Goal: Task Accomplishment & Management: Complete application form

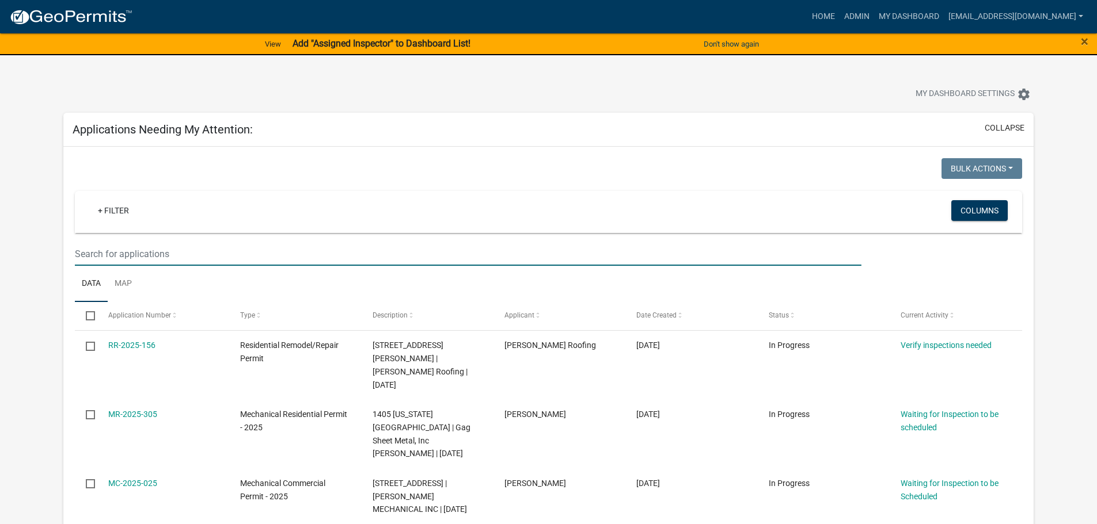
click at [80, 246] on input "text" at bounding box center [468, 254] width 786 height 24
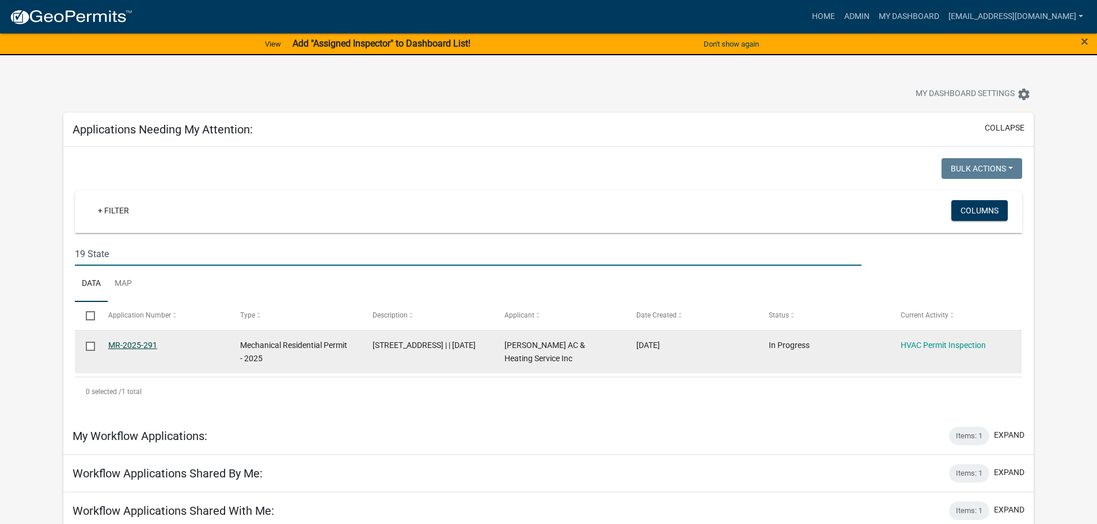
type input "19 State"
click at [141, 341] on link "MR-2025-291" at bounding box center [132, 345] width 49 height 9
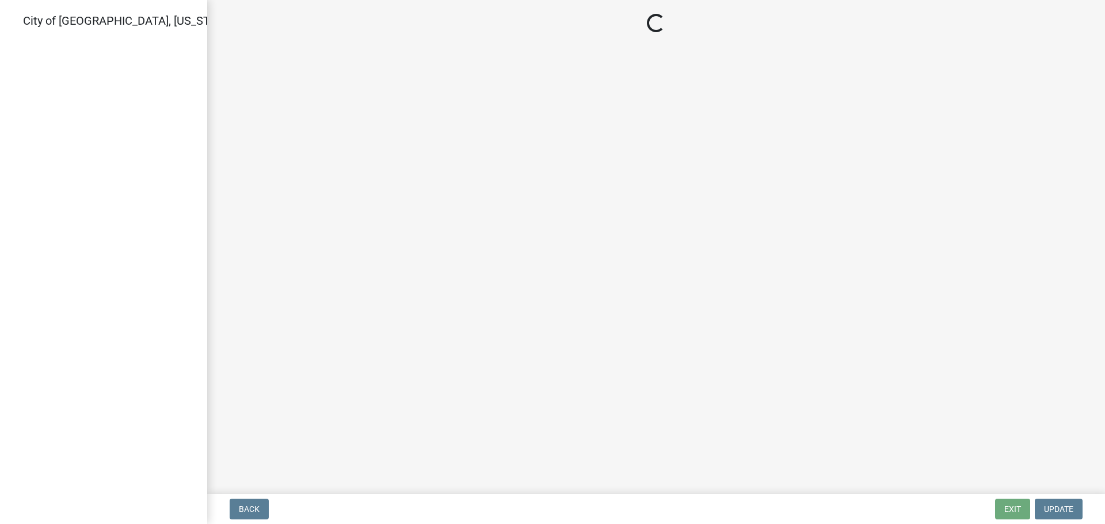
select select "805d55ac-e238-4e04-8f8e-acc067f36c3e"
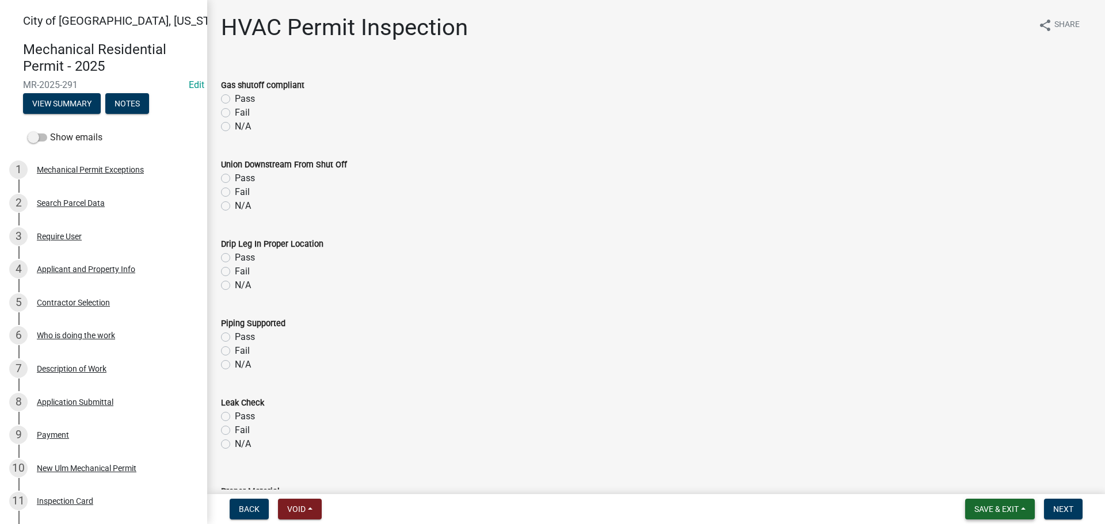
click at [1013, 515] on button "Save & Exit" at bounding box center [1000, 509] width 70 height 21
click at [998, 484] on button "Save & Exit" at bounding box center [989, 480] width 92 height 28
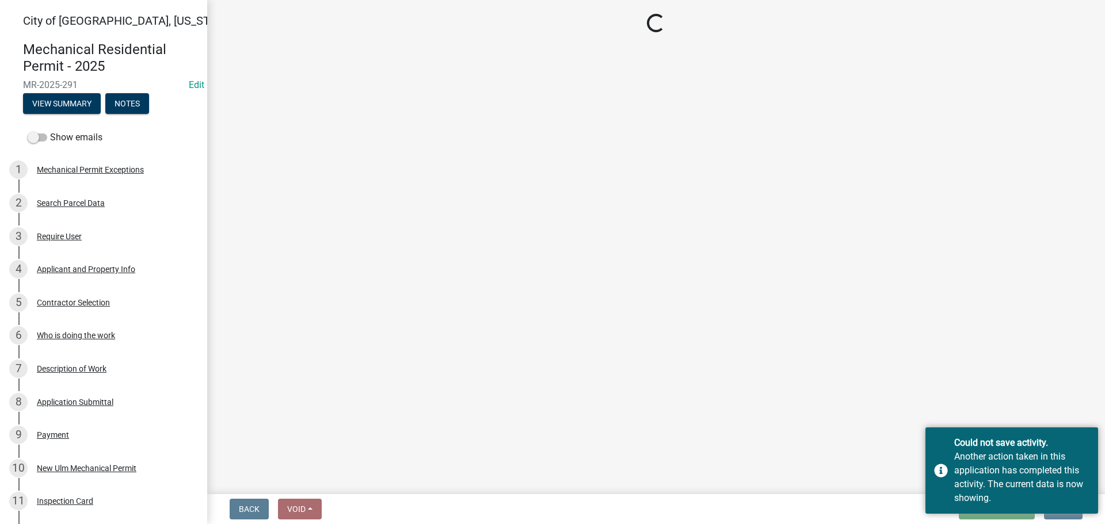
select select "cd72df13-1819-4c17-818e-bd68a66556fb"
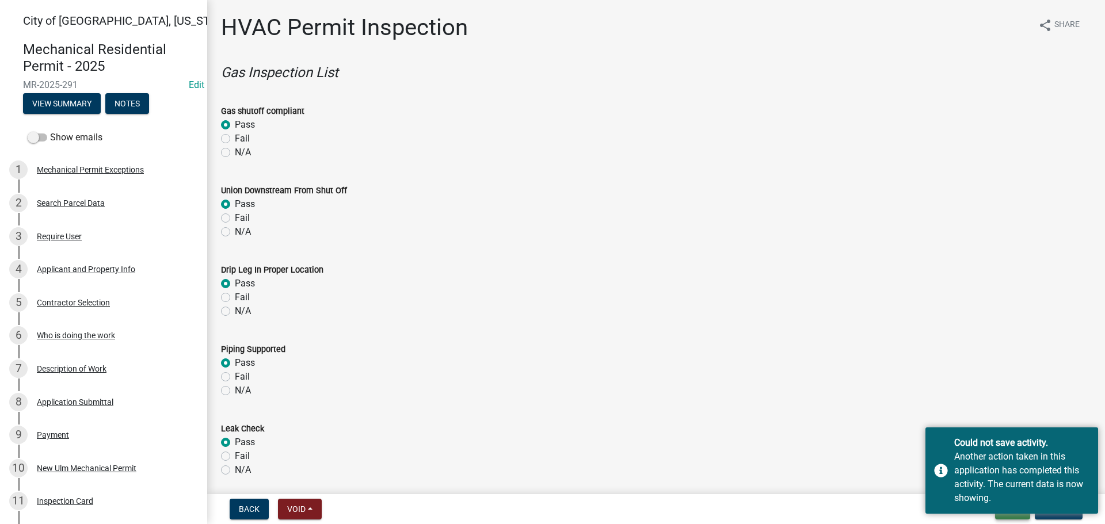
click at [1008, 518] on button "Exit" at bounding box center [1012, 509] width 35 height 21
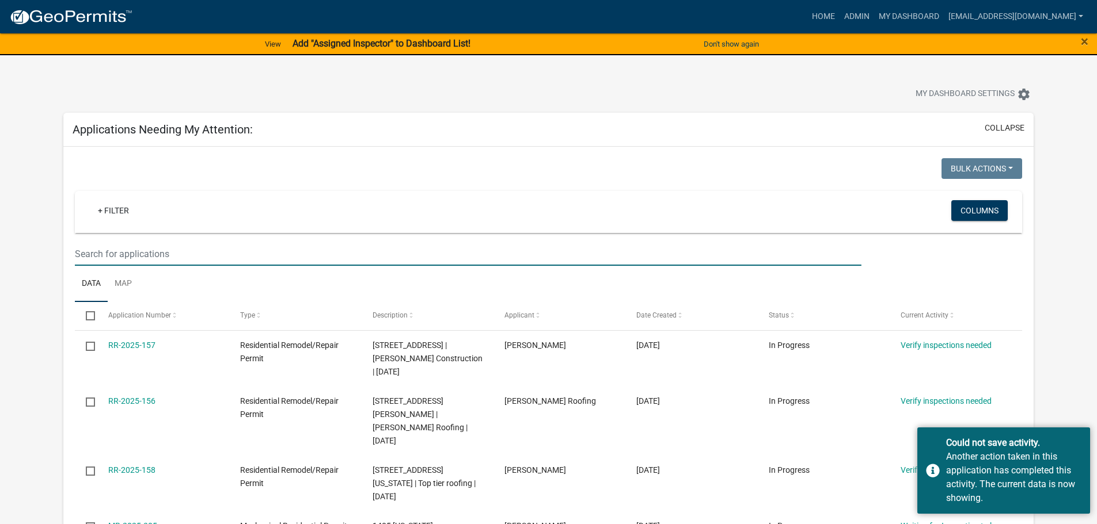
click at [117, 255] on input "text" at bounding box center [468, 254] width 786 height 24
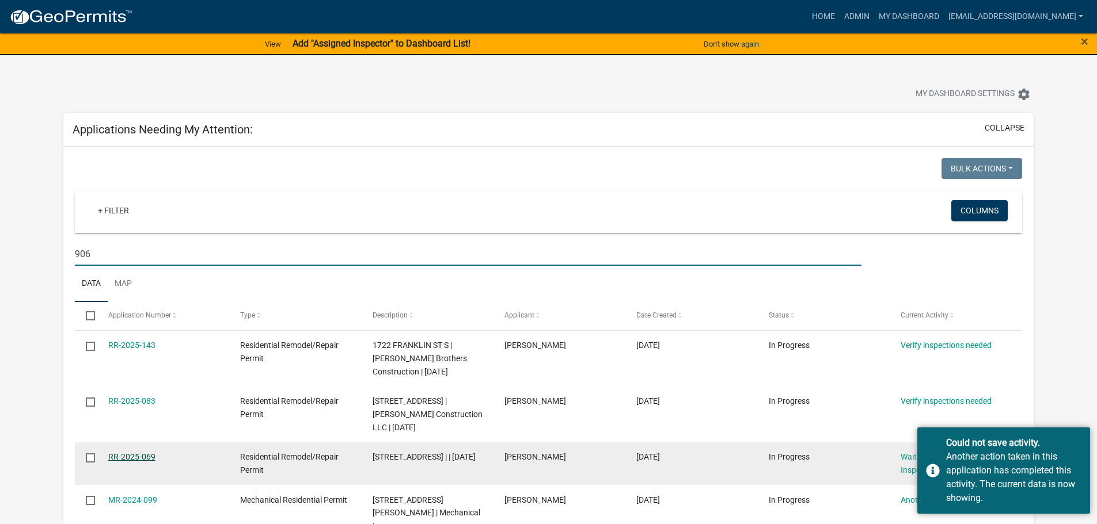
type input "906"
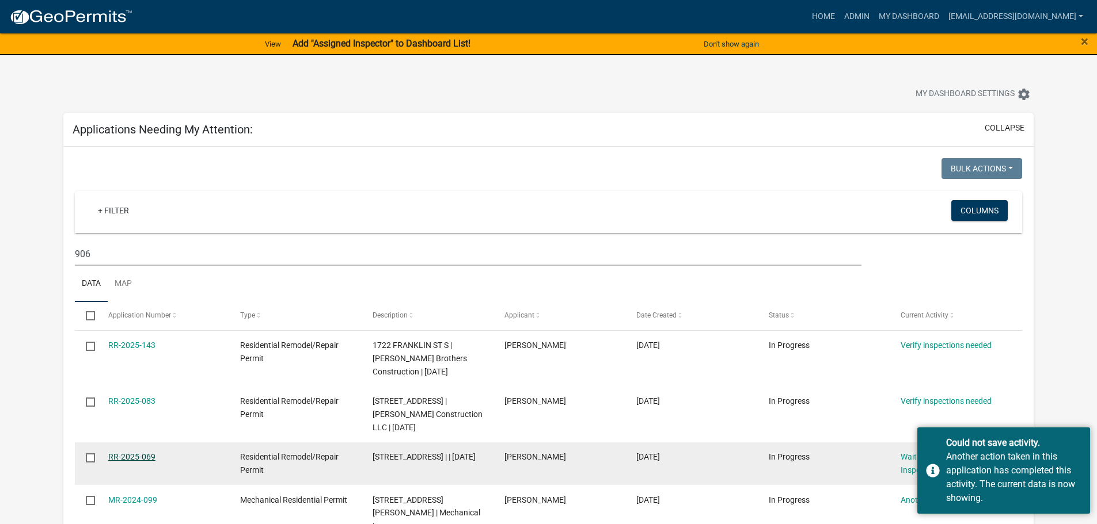
click at [145, 457] on link "RR-2025-069" at bounding box center [131, 457] width 47 height 9
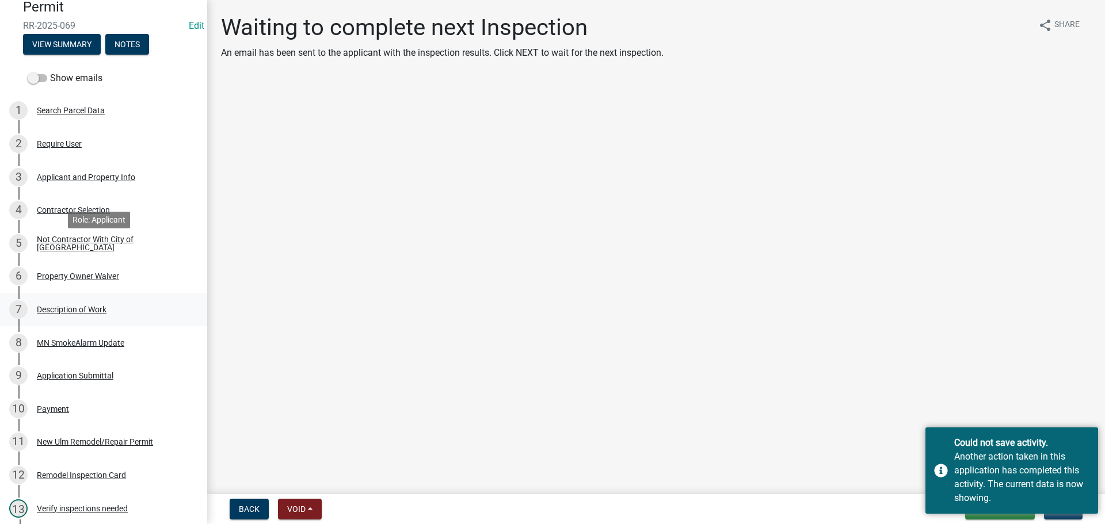
scroll to position [173, 0]
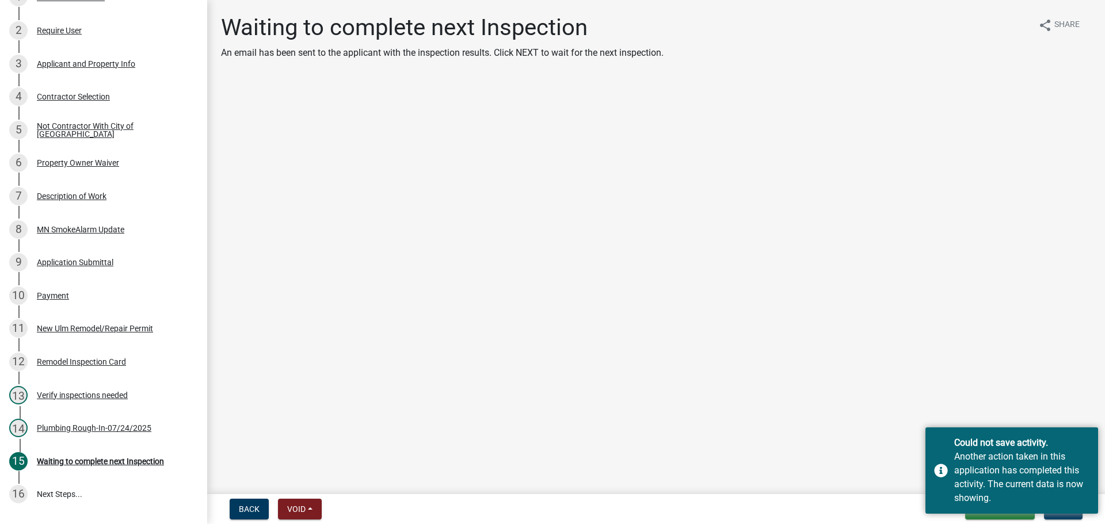
click at [894, 503] on div "Back Void Withdraw Lock Expire Void Save & Exit Save Save & Exit Next" at bounding box center [656, 509] width 880 height 21
drag, startPoint x: 944, startPoint y: 474, endPoint x: 945, endPoint y: 481, distance: 7.0
click at [944, 473] on div "Could not save activity. Another action taken in this application has completed…" at bounding box center [1012, 471] width 173 height 86
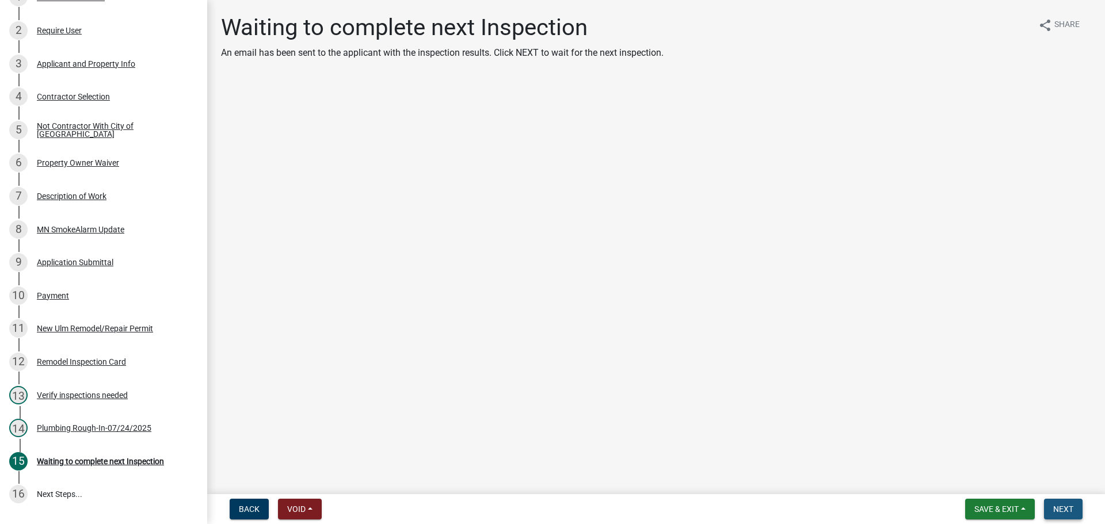
click at [1062, 507] on span "Next" at bounding box center [1064, 509] width 20 height 9
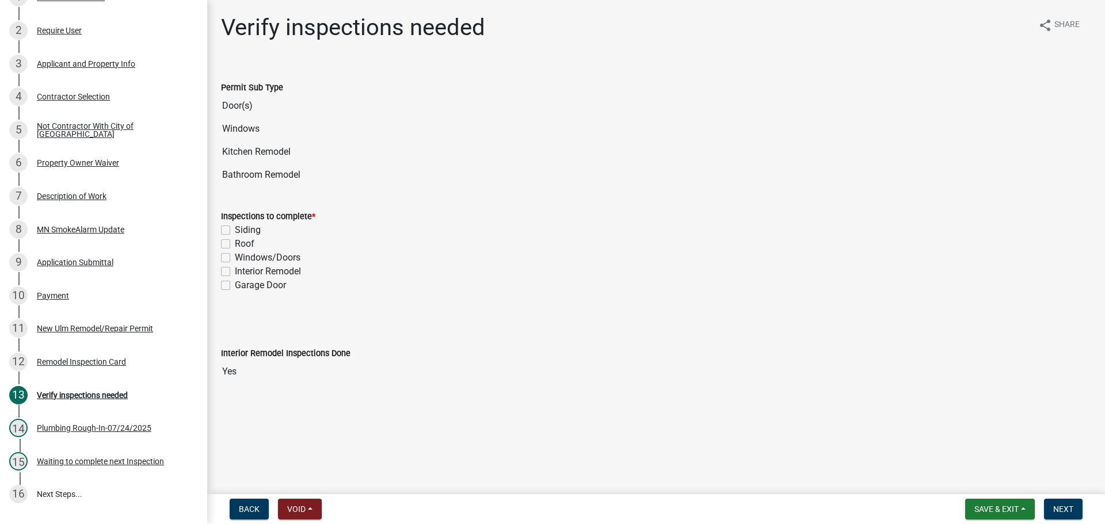
click at [235, 269] on label "Interior Remodel" at bounding box center [268, 272] width 66 height 14
click at [235, 269] on input "Interior Remodel" at bounding box center [238, 268] width 7 height 7
checkbox input "true"
checkbox input "false"
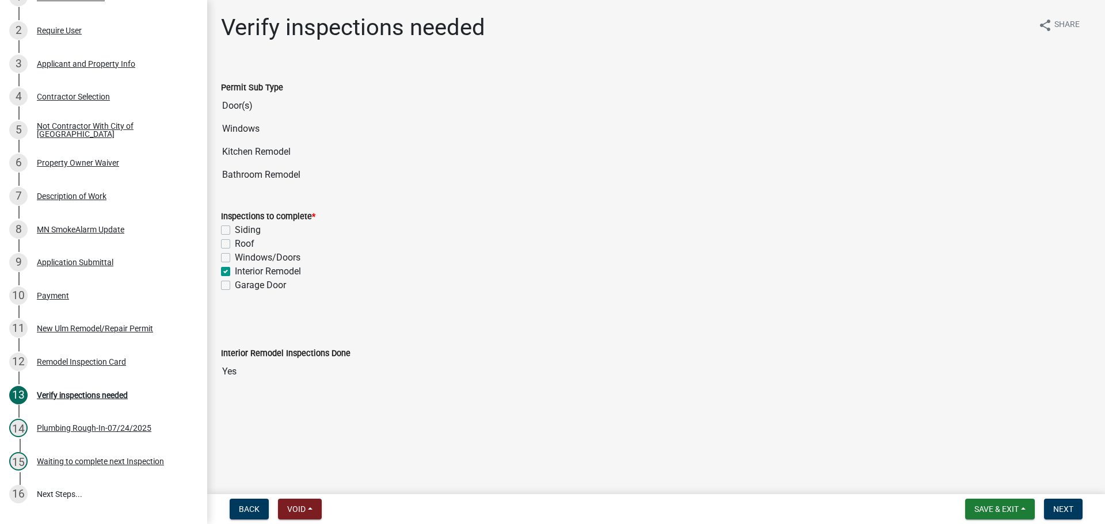
checkbox input "false"
checkbox input "true"
checkbox input "false"
click at [1060, 504] on button "Next" at bounding box center [1063, 509] width 39 height 21
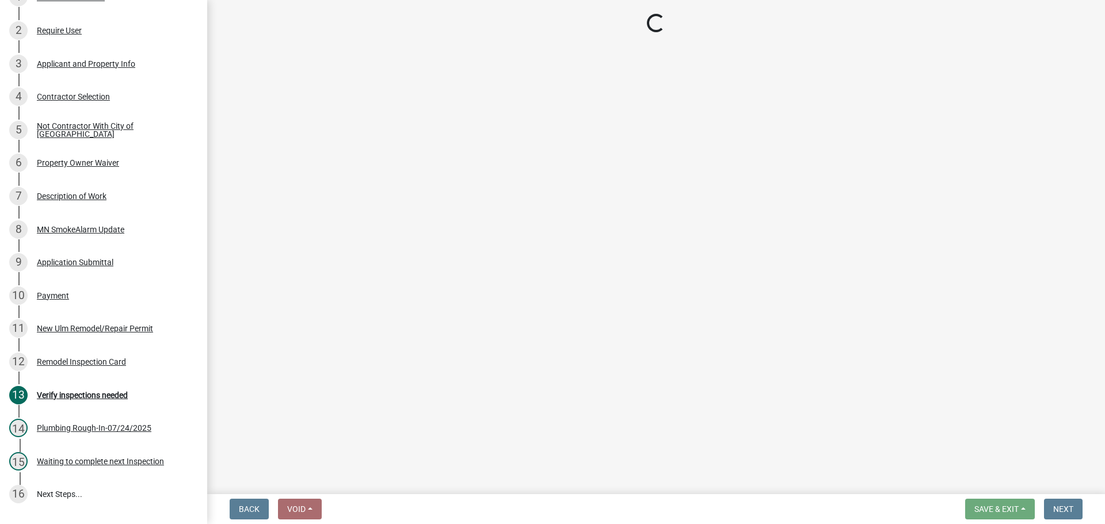
select select "805d55ac-e238-4e04-8f8e-acc067f36c3e"
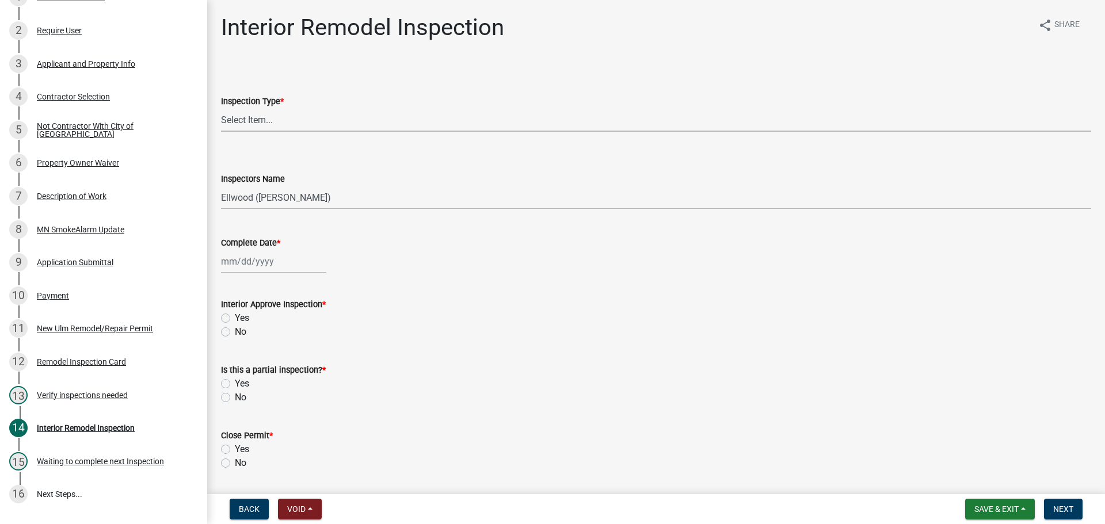
click at [232, 124] on select "Select Item... Plumbing Rough-In Electrical RI Inspection Framing Insulation/Po…" at bounding box center [656, 120] width 870 height 24
click at [221, 108] on select "Select Item... Plumbing Rough-In Electrical RI Inspection Framing Insulation/Po…" at bounding box center [656, 120] width 870 height 24
select select "87f46a92-c401-482b-87f8-f46bbe608b42"
click at [272, 197] on select "Select Item... Ellwood ([PERSON_NAME]) [EMAIL_ADDRESS][DOMAIN_NAME] ([PERSON_NA…" at bounding box center [656, 198] width 870 height 24
select select "cd72df13-1819-4c17-818e-bd68a66556fb"
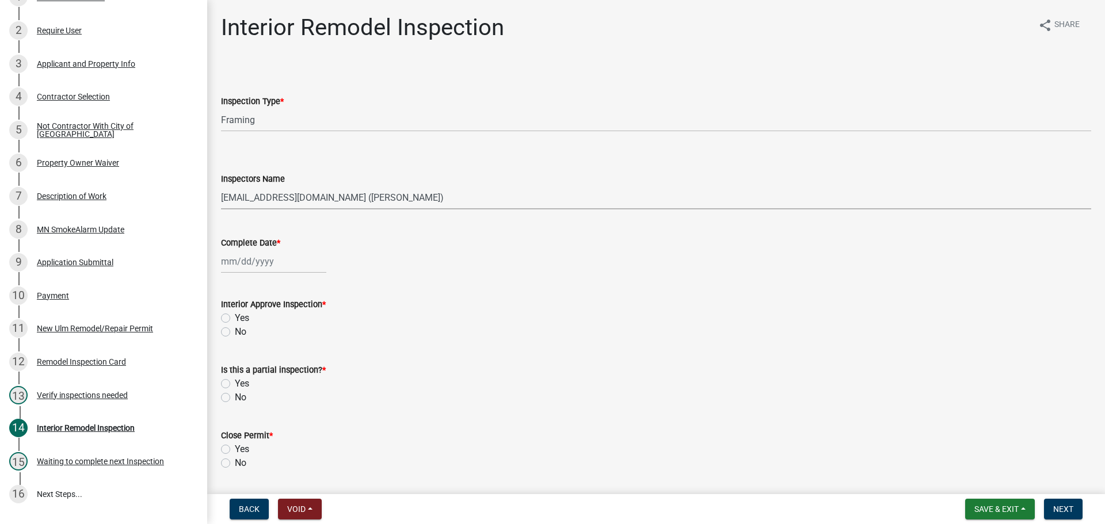
click at [221, 186] on select "Select Item... Ellwood ([PERSON_NAME]) [EMAIL_ADDRESS][DOMAIN_NAME] ([PERSON_NA…" at bounding box center [656, 198] width 870 height 24
select select "8"
select select "2025"
click at [258, 261] on div "[PERSON_NAME] Feb Mar Apr [PERSON_NAME][DATE] Oct Nov [DATE] 1526 1527 1528 152…" at bounding box center [273, 262] width 105 height 24
click at [230, 377] on div "18" at bounding box center [232, 378] width 18 height 18
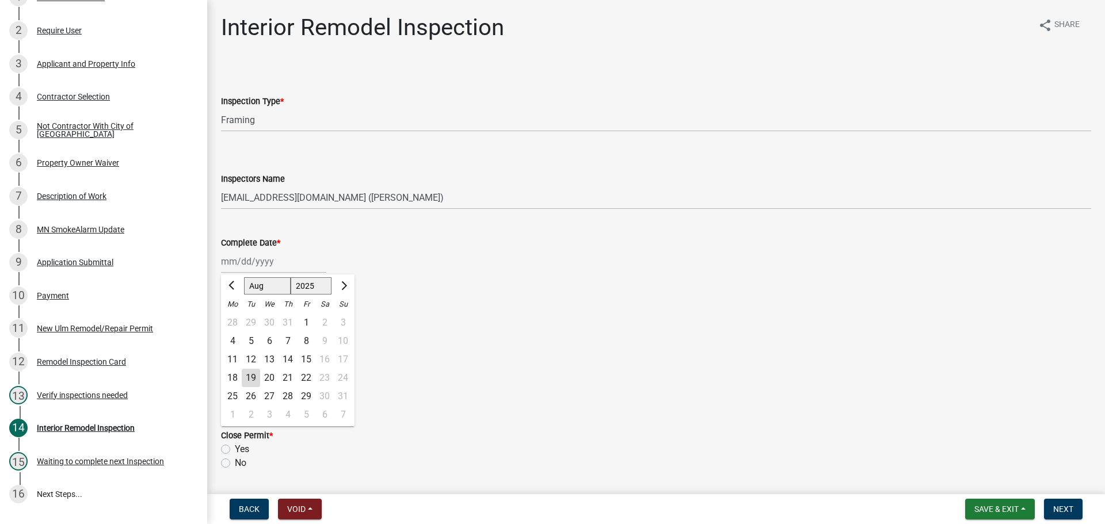
type input "[DATE]"
click at [235, 314] on label "Yes" at bounding box center [242, 318] width 14 height 14
click at [235, 314] on input "Yes" at bounding box center [238, 314] width 7 height 7
radio input "true"
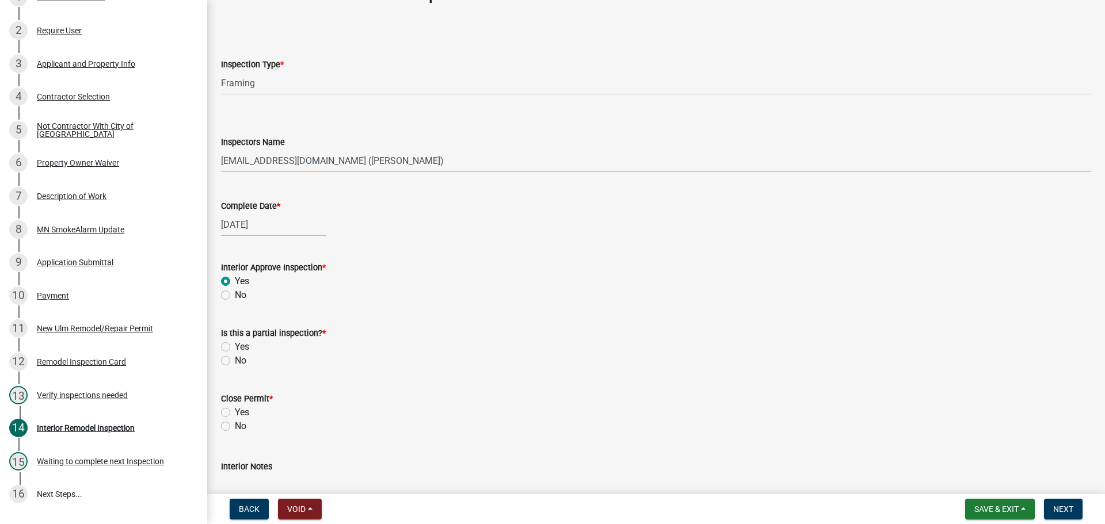
scroll to position [58, 0]
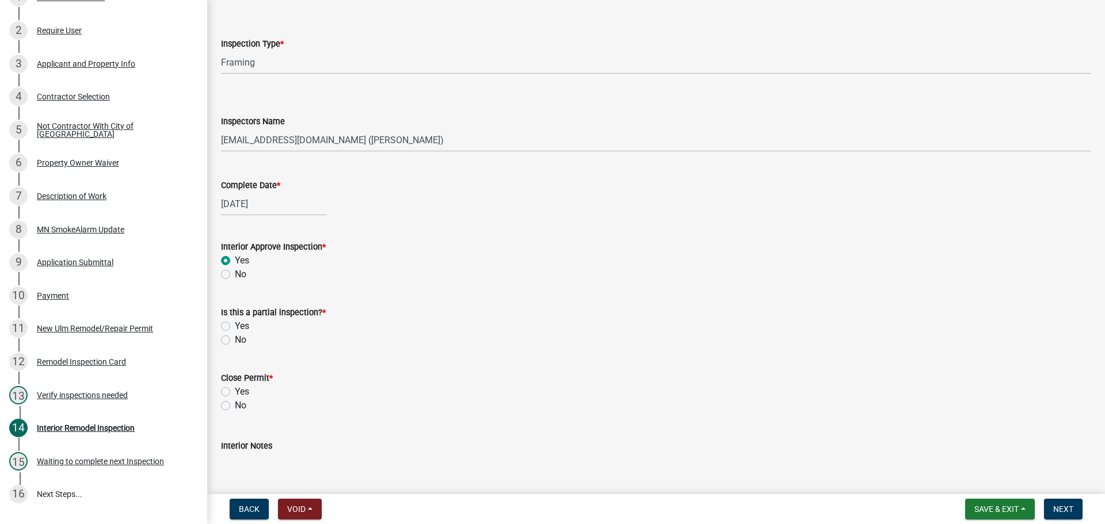
click at [235, 340] on label "No" at bounding box center [241, 340] width 12 height 14
click at [235, 340] on input "No" at bounding box center [238, 336] width 7 height 7
radio input "true"
click at [235, 408] on label "No" at bounding box center [241, 406] width 12 height 14
click at [235, 406] on input "No" at bounding box center [238, 402] width 7 height 7
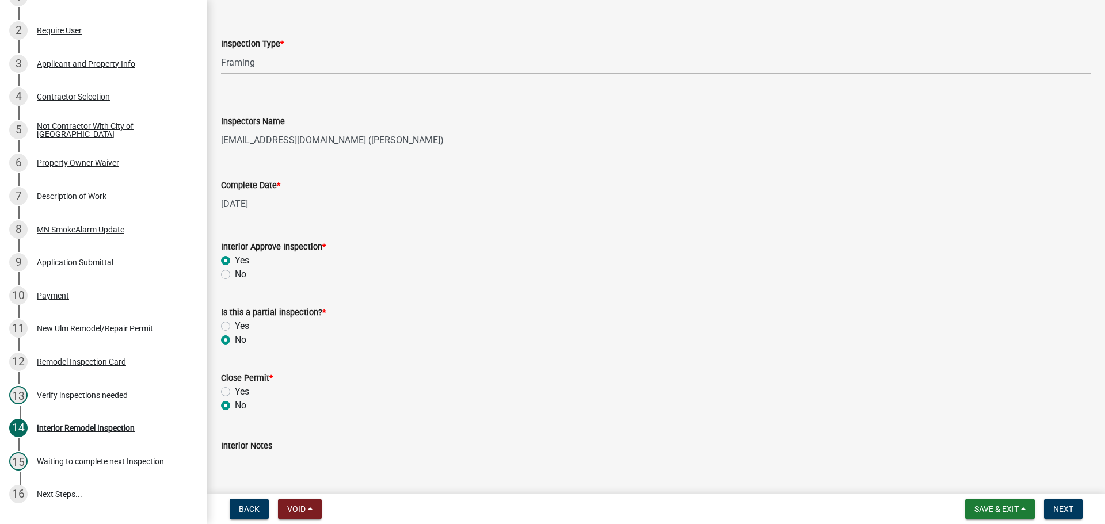
radio input "true"
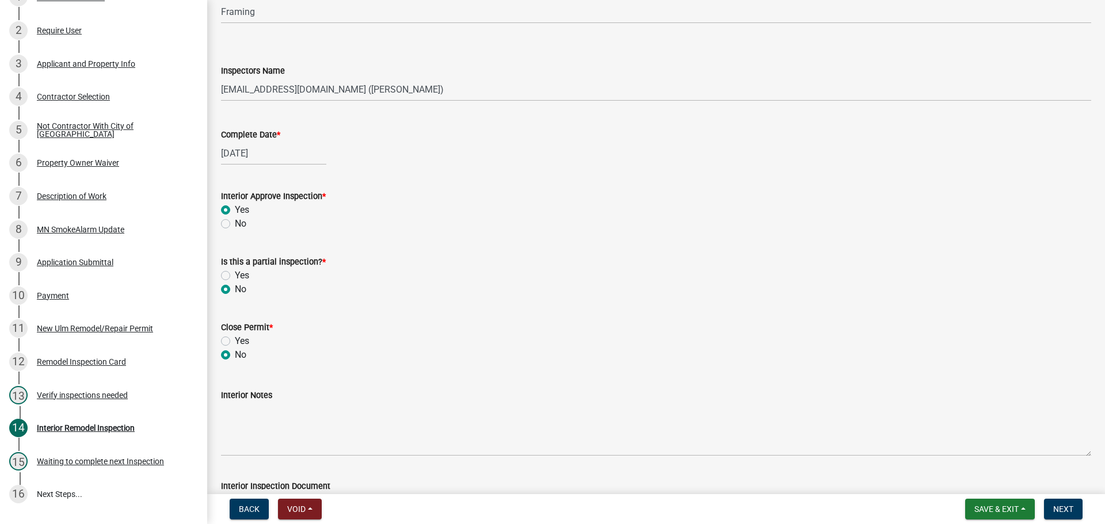
scroll to position [200, 0]
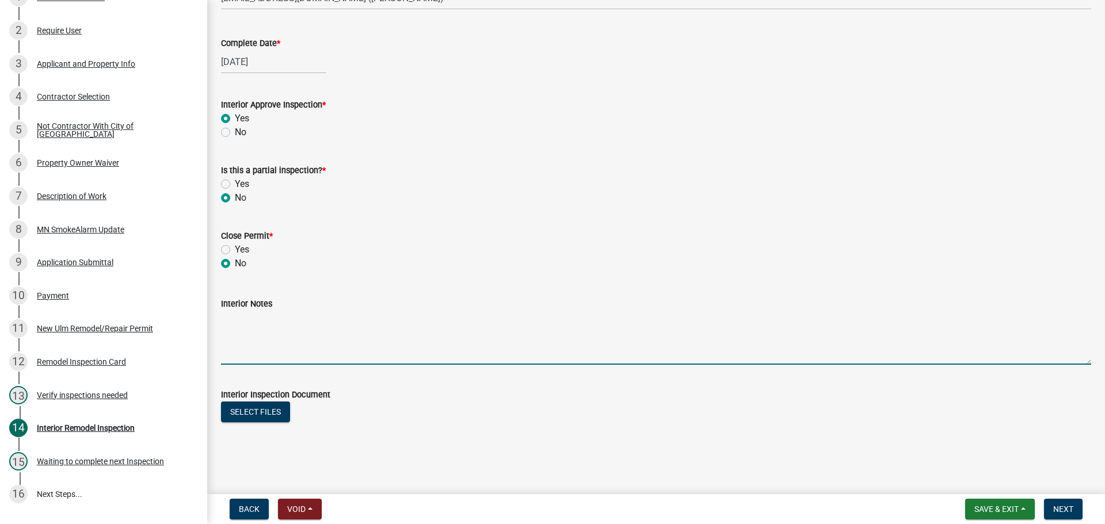
click at [257, 321] on textarea "Interior Notes" at bounding box center [656, 338] width 870 height 54
click at [453, 320] on textarea "Place fireblocking between 1st and second floor where afeasible" at bounding box center [656, 338] width 870 height 54
type textarea "Place fireblocking between 1st and second floor where feasible"
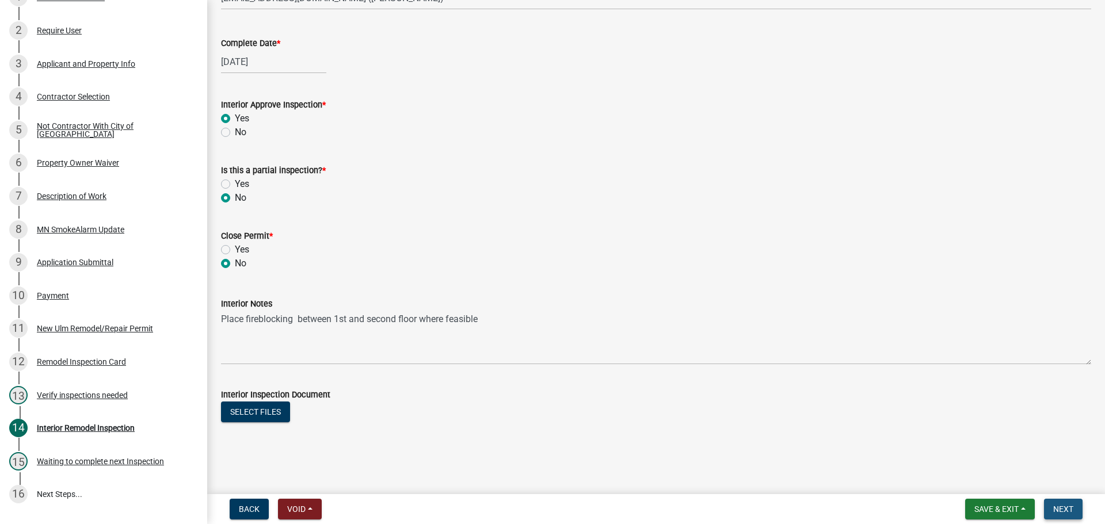
click at [1072, 516] on button "Next" at bounding box center [1063, 509] width 39 height 21
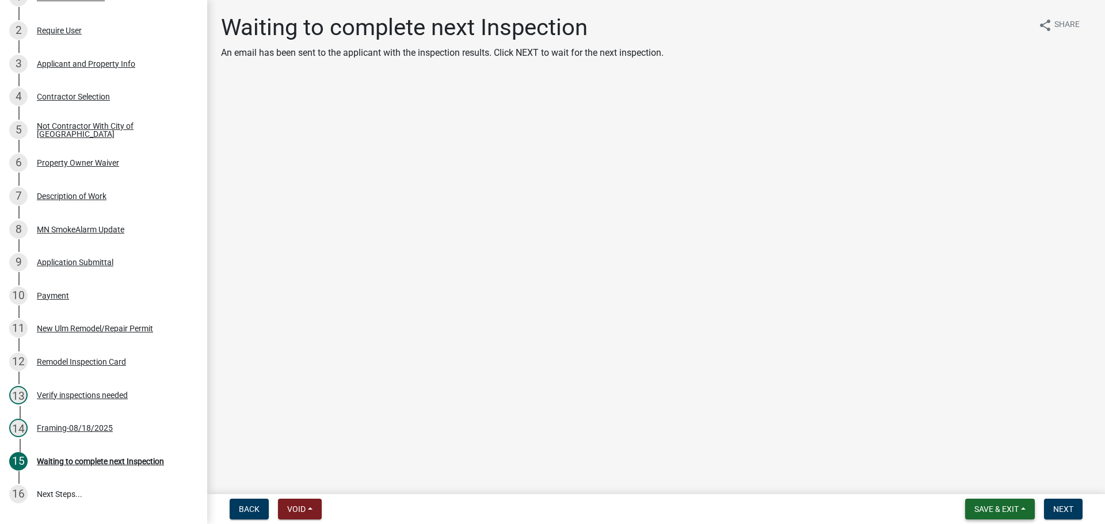
click at [1010, 512] on span "Save & Exit" at bounding box center [997, 509] width 44 height 9
click at [955, 471] on button "Save & Exit" at bounding box center [989, 480] width 92 height 28
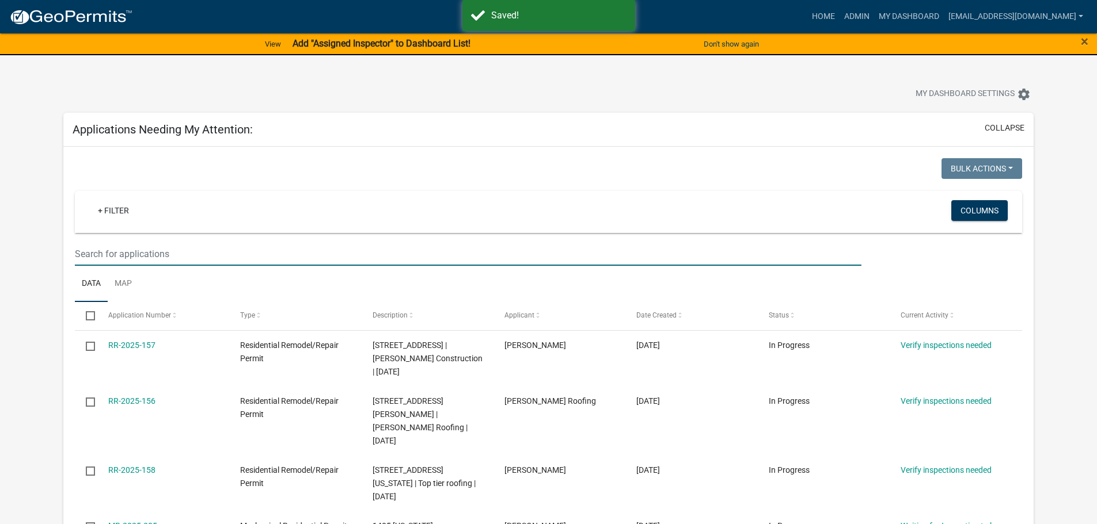
click at [176, 262] on input "text" at bounding box center [468, 254] width 786 height 24
type input "829"
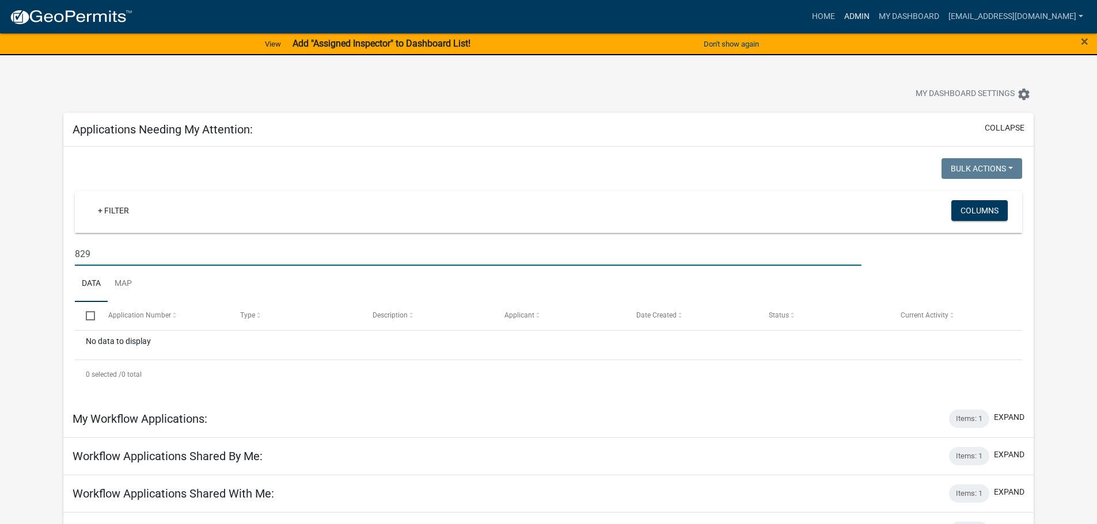
click at [872, 18] on link "Admin" at bounding box center [856, 17] width 35 height 22
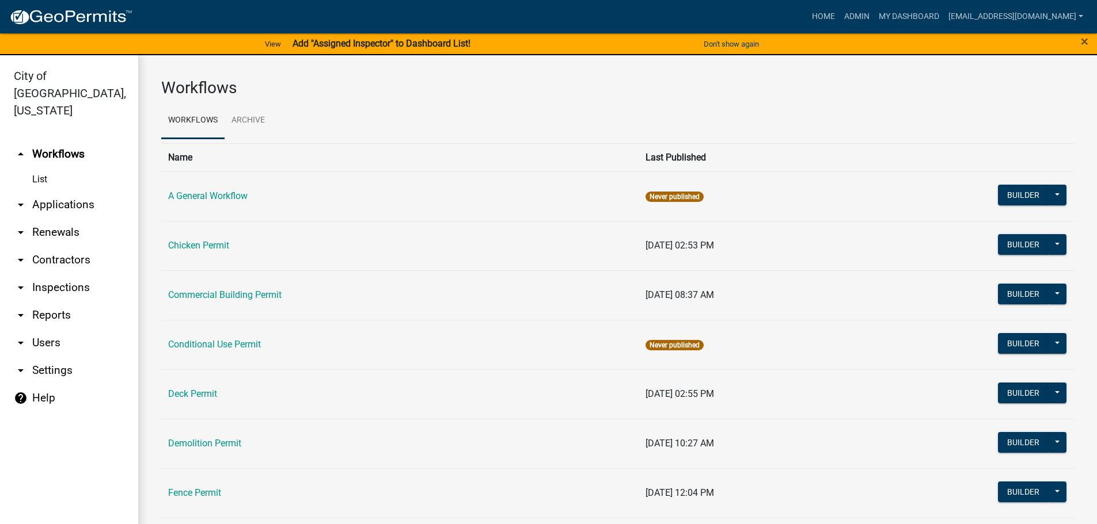
click at [56, 195] on link "arrow_drop_down Applications" at bounding box center [69, 205] width 138 height 28
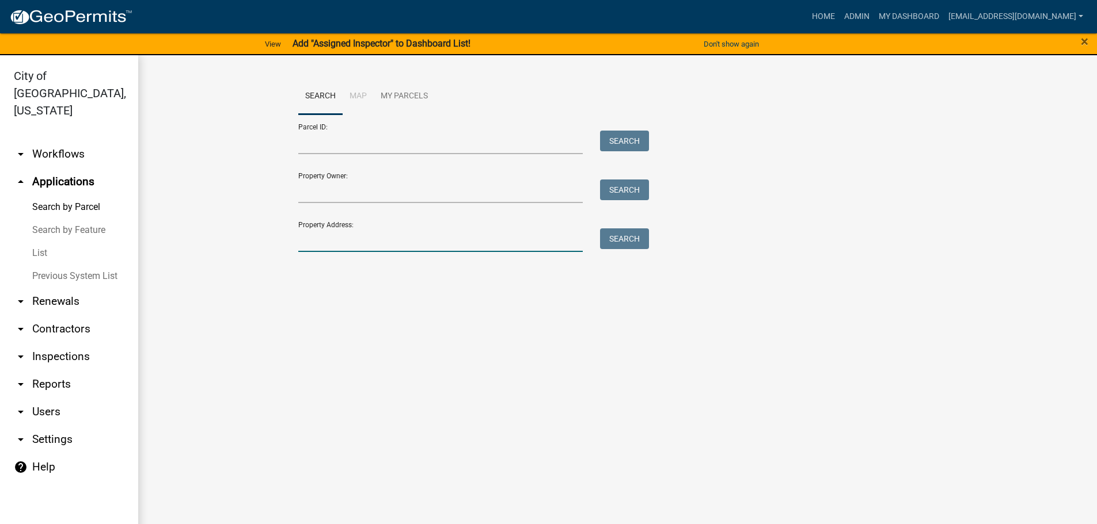
click at [334, 242] on input "Property Address:" at bounding box center [440, 241] width 285 height 24
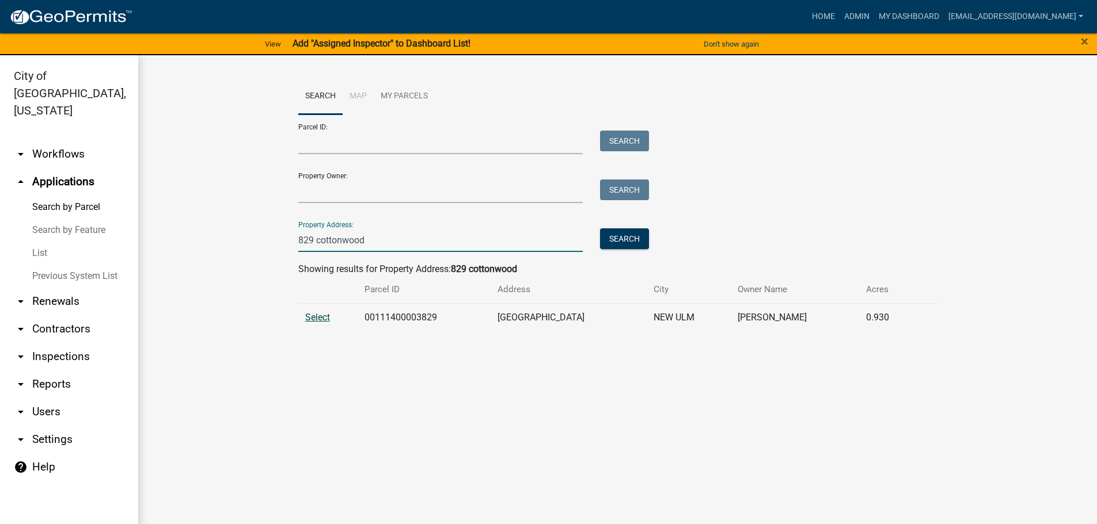
type input "829 cottonwood"
click at [330, 318] on span "Select" at bounding box center [317, 317] width 25 height 11
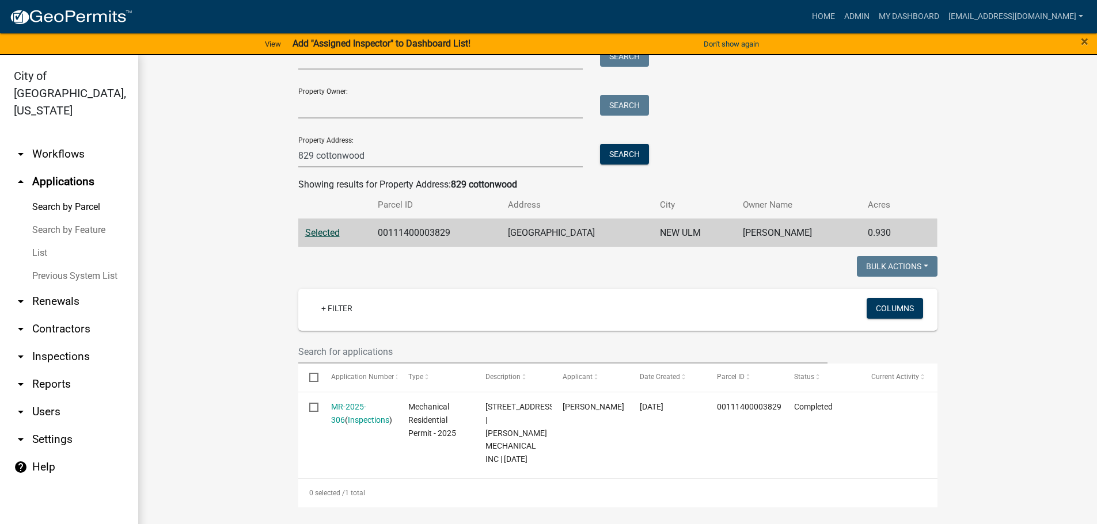
scroll to position [173, 0]
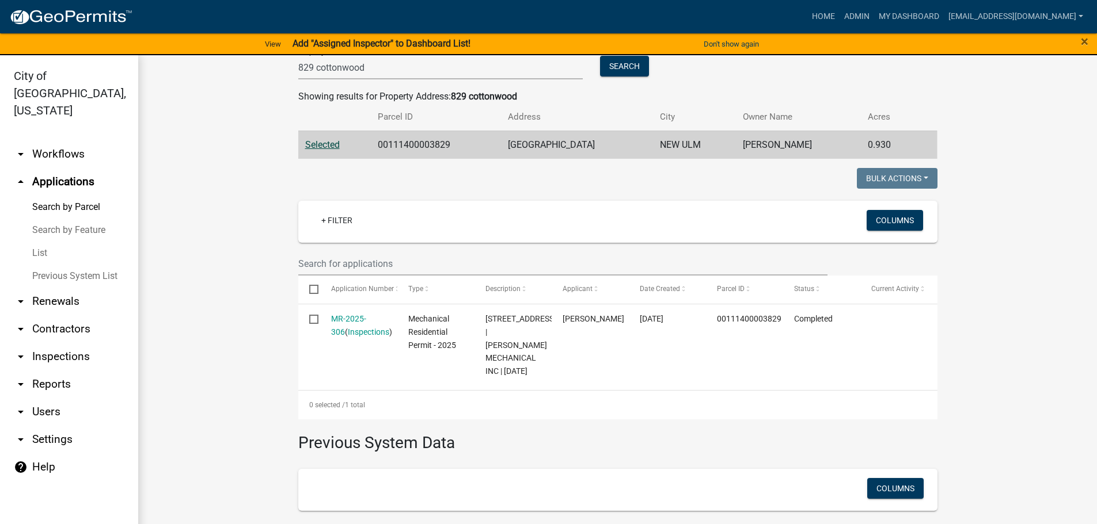
click at [41, 242] on link "List" at bounding box center [69, 253] width 138 height 23
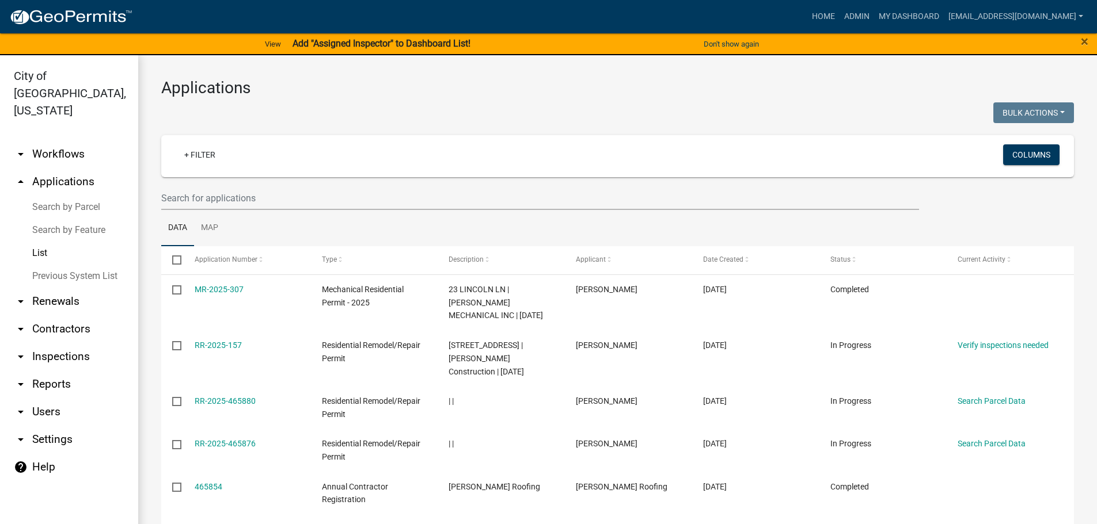
click at [51, 196] on link "Search by Parcel" at bounding box center [69, 207] width 138 height 23
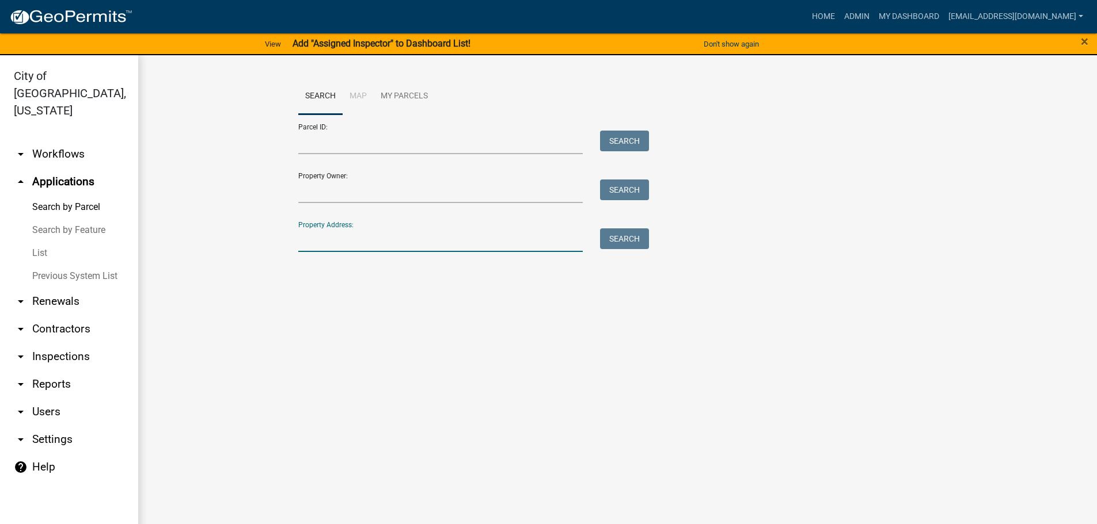
click at [320, 245] on input "Property Address:" at bounding box center [440, 241] width 285 height 24
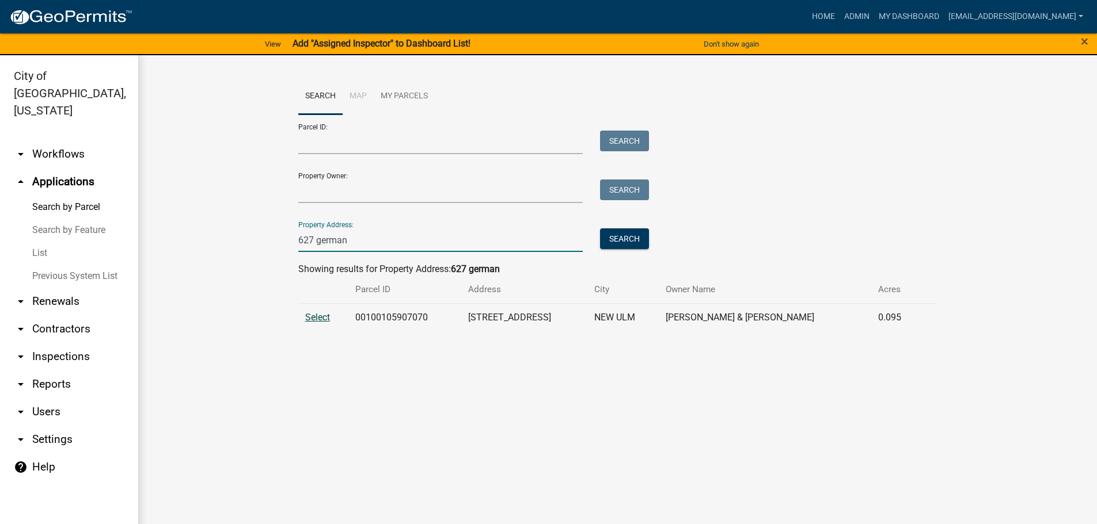
type input "627 german"
click at [315, 320] on span "Select" at bounding box center [317, 317] width 25 height 11
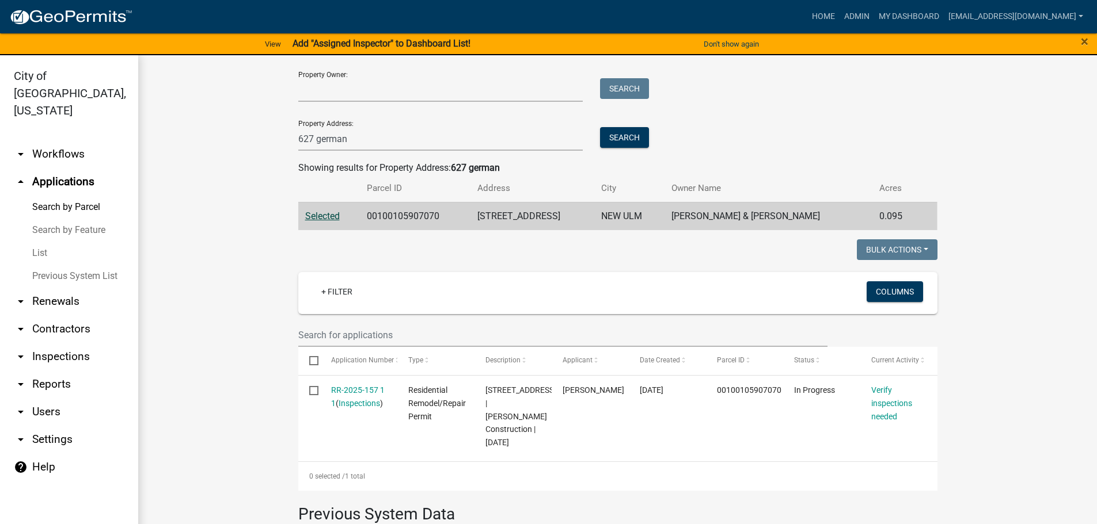
scroll to position [115, 0]
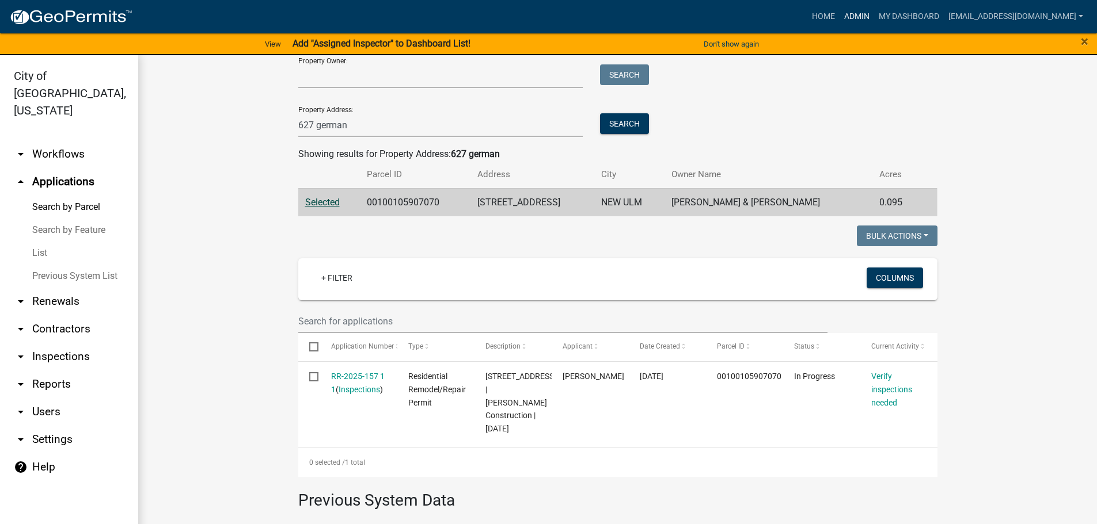
click at [874, 12] on link "Admin" at bounding box center [856, 17] width 35 height 22
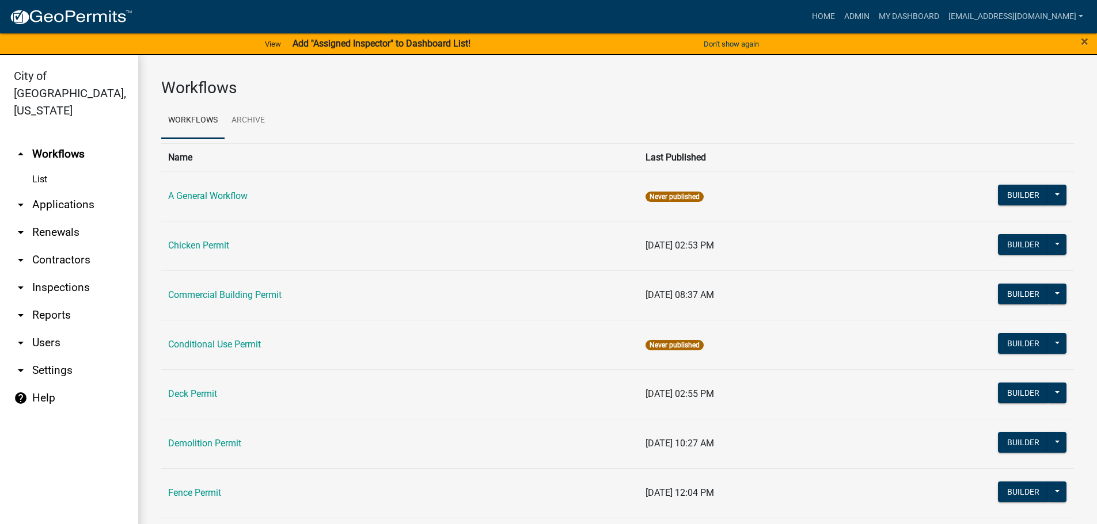
click at [47, 191] on link "arrow_drop_down Applications" at bounding box center [69, 205] width 138 height 28
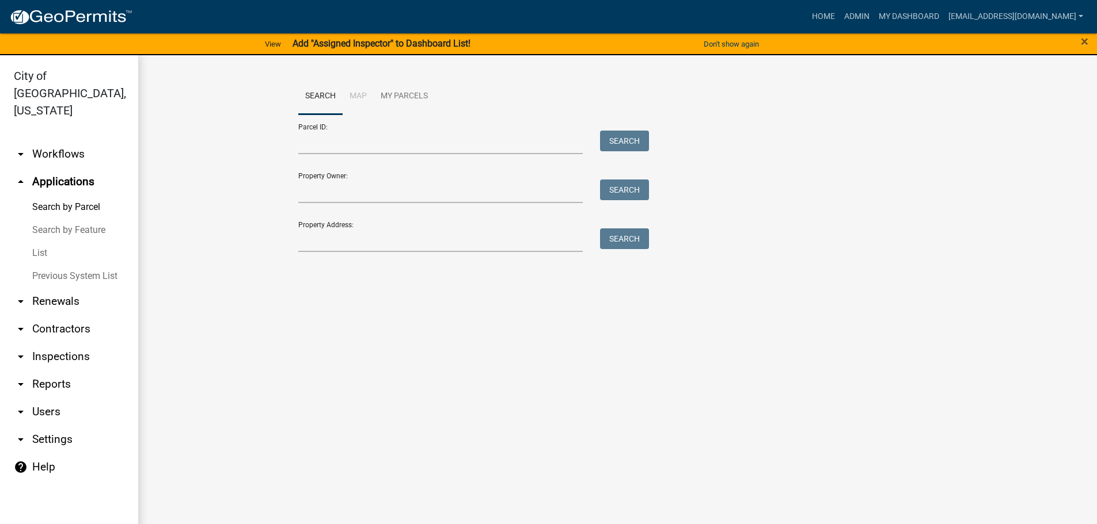
click at [384, 253] on div "Search Map My Parcels Parcel ID: Search Property Owner: Search Property Address…" at bounding box center [618, 170] width 656 height 184
click at [375, 246] on input "Property Address:" at bounding box center [440, 241] width 285 height 24
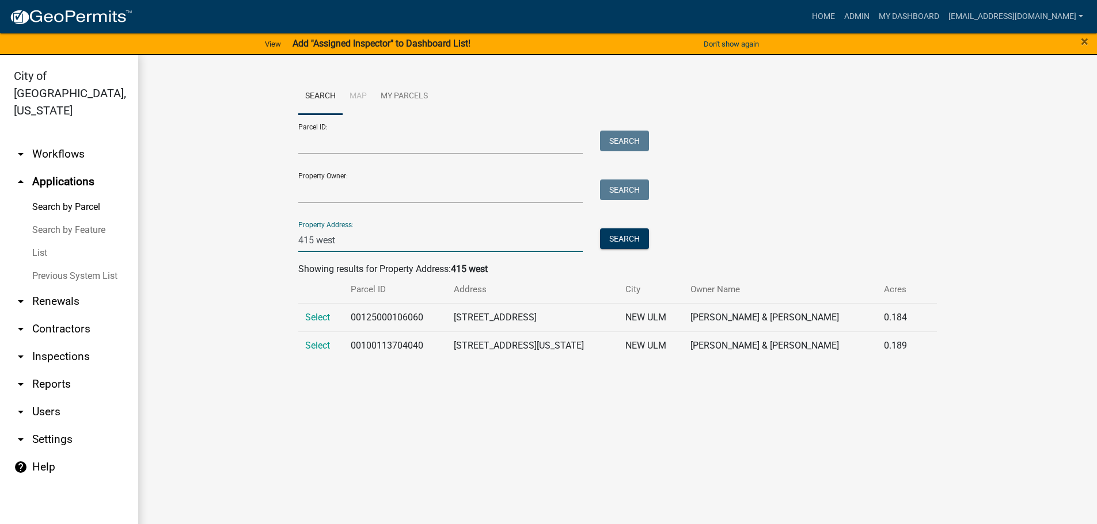
click at [313, 310] on td "Select" at bounding box center [321, 317] width 46 height 28
click at [325, 325] on td "Select" at bounding box center [321, 317] width 46 height 28
click at [325, 320] on span "Select" at bounding box center [317, 317] width 25 height 11
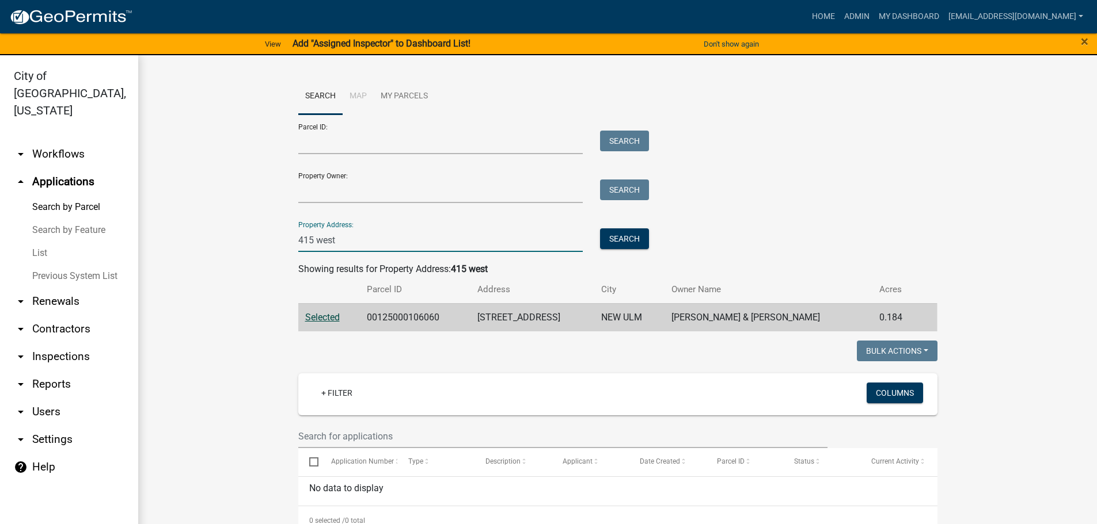
drag, startPoint x: 332, startPoint y: 240, endPoint x: 314, endPoint y: 241, distance: 17.9
click at [314, 241] on input "415 west" at bounding box center [440, 241] width 285 height 24
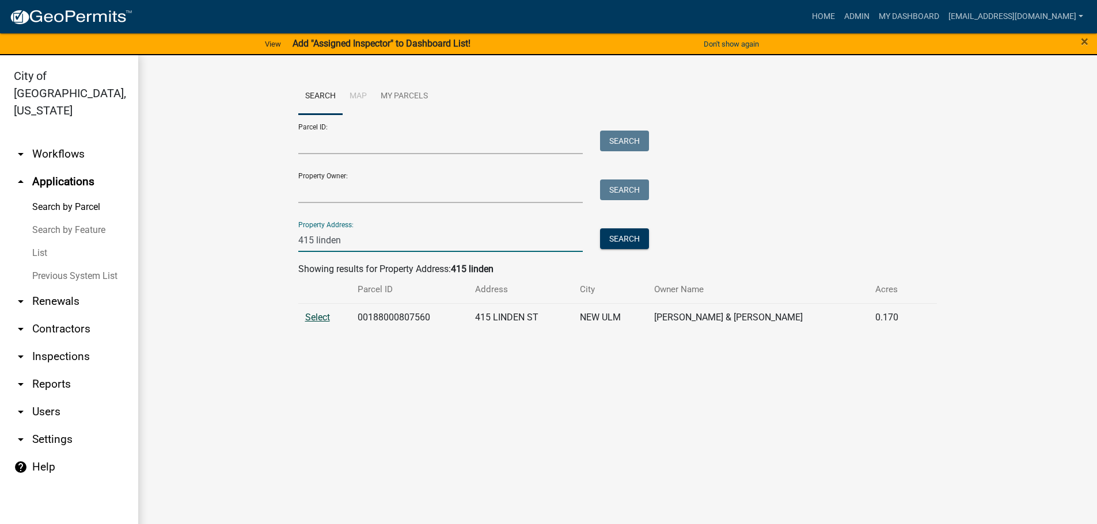
type input "415 linden"
click at [311, 315] on span "Select" at bounding box center [317, 317] width 25 height 11
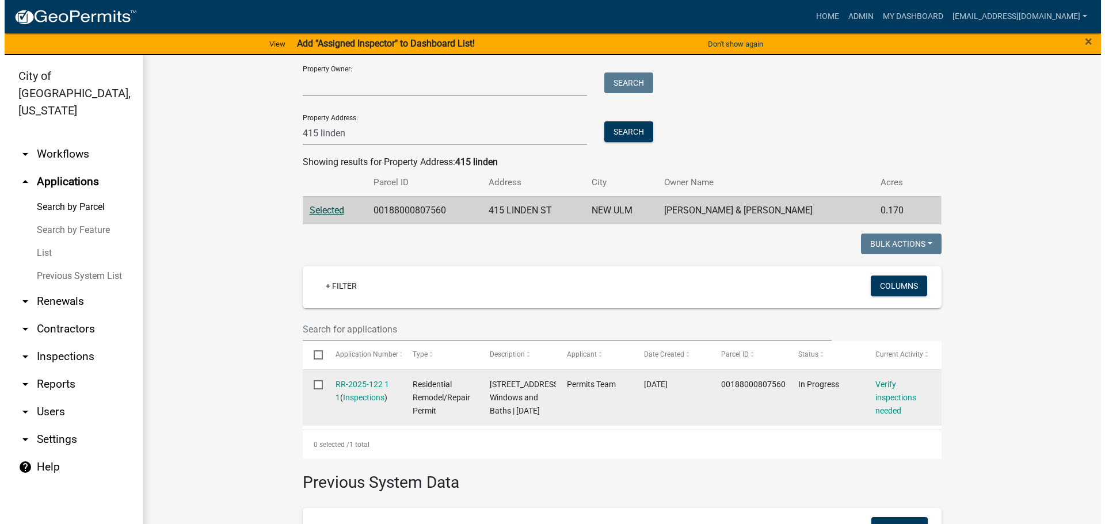
scroll to position [115, 0]
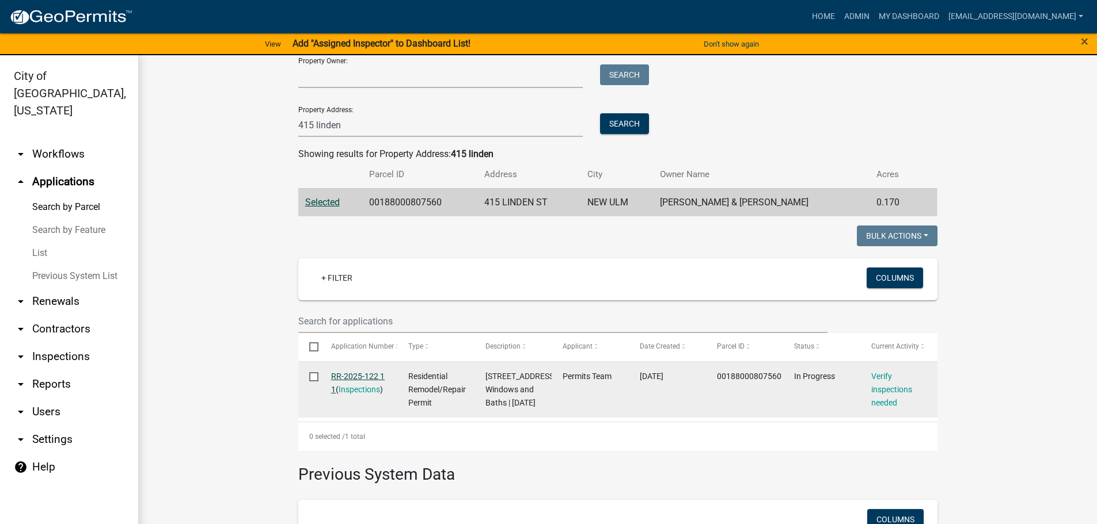
click at [353, 376] on link "RR-2025-122 1 1" at bounding box center [358, 383] width 54 height 22
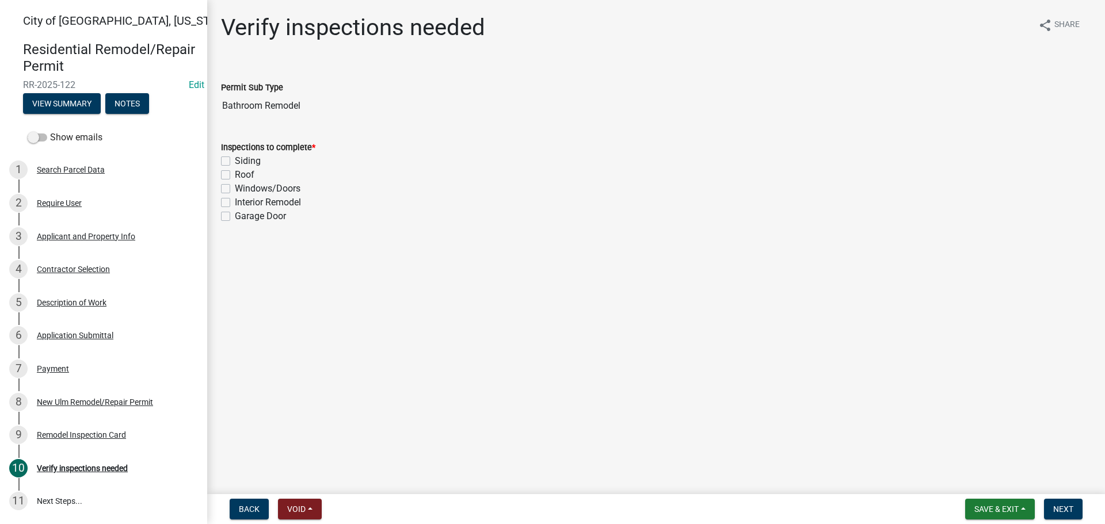
click at [235, 200] on label "Interior Remodel" at bounding box center [268, 203] width 66 height 14
click at [235, 200] on input "Interior Remodel" at bounding box center [238, 199] width 7 height 7
checkbox input "true"
checkbox input "false"
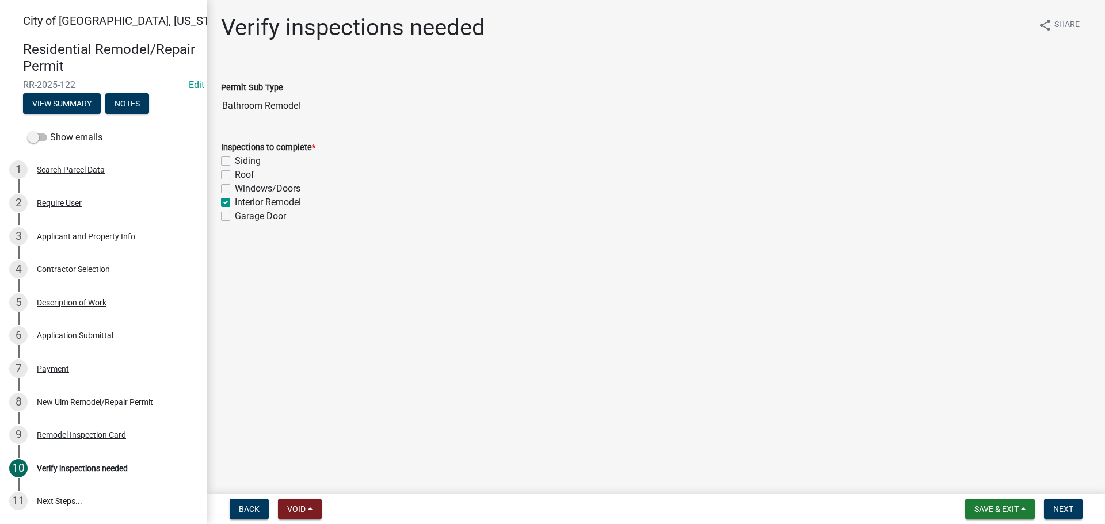
checkbox input "false"
checkbox input "true"
checkbox input "false"
click at [1074, 509] on button "Next" at bounding box center [1063, 509] width 39 height 21
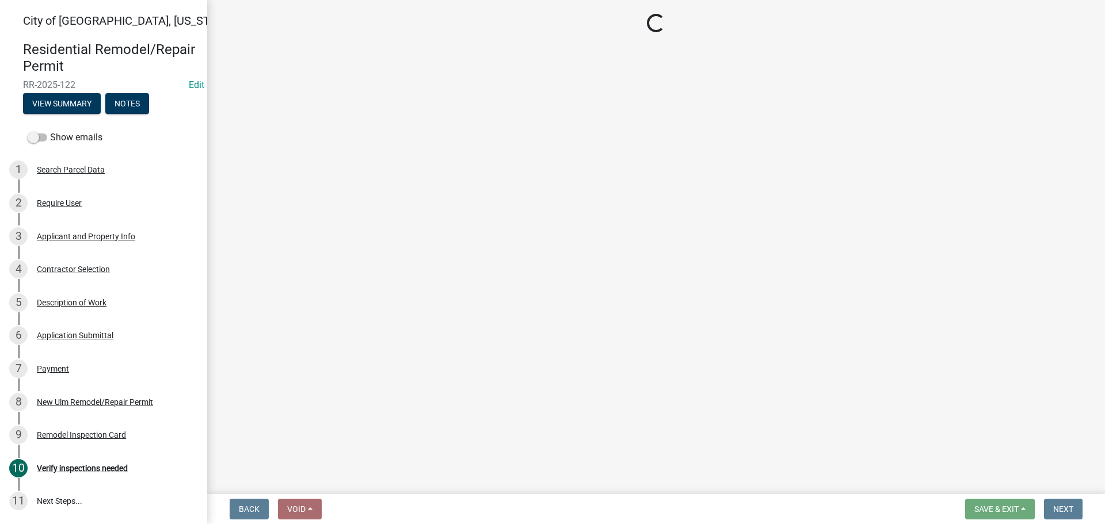
select select "805d55ac-e238-4e04-8f8e-acc067f36c3e"
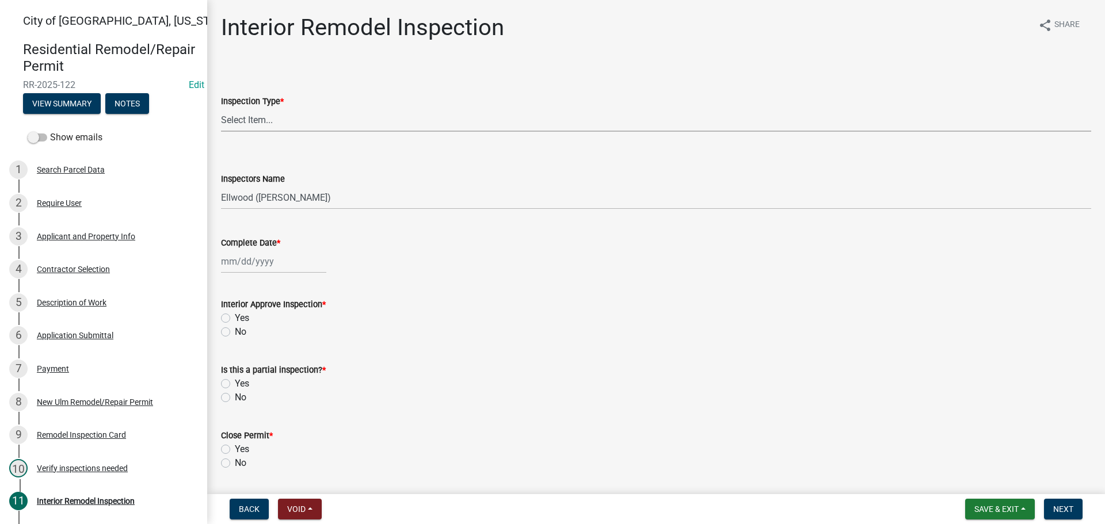
click at [256, 117] on select "Select Item... Plumbing Rough-In Electrical RI Inspection Framing Insulation/Po…" at bounding box center [656, 120] width 870 height 24
click at [221, 108] on select "Select Item... Plumbing Rough-In Electrical RI Inspection Framing Insulation/Po…" at bounding box center [656, 120] width 870 height 24
select select "9e14d630-cffd-4c60-b372-308c1d683d89"
click at [242, 201] on select "Select Item... Ellwood ([PERSON_NAME]) [EMAIL_ADDRESS][DOMAIN_NAME] ([PERSON_NA…" at bounding box center [656, 198] width 870 height 24
select select "cd72df13-1819-4c17-818e-bd68a66556fb"
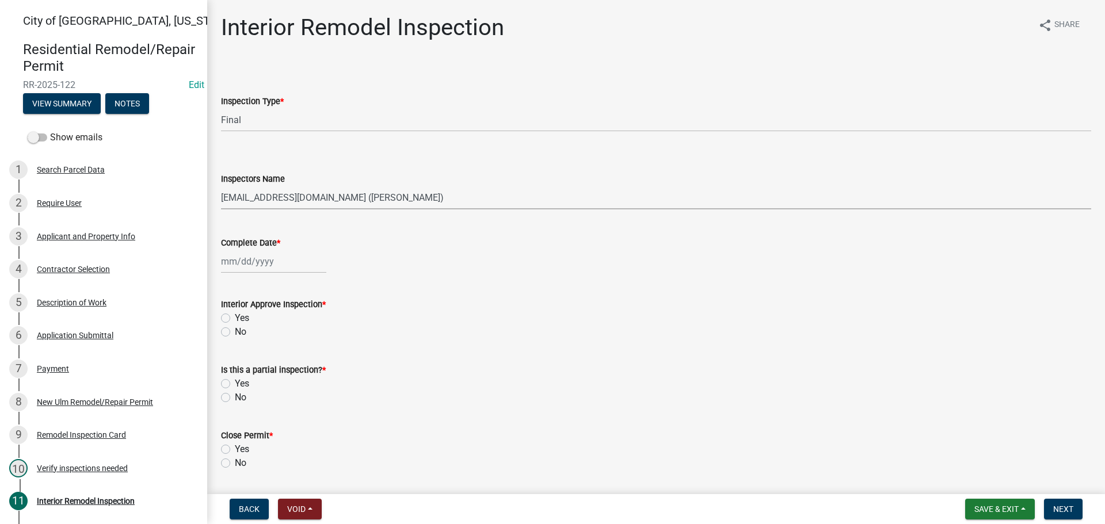
click at [221, 186] on select "Select Item... Ellwood ([PERSON_NAME]) [EMAIL_ADDRESS][DOMAIN_NAME] ([PERSON_NA…" at bounding box center [656, 198] width 870 height 24
click at [237, 263] on div at bounding box center [273, 262] width 105 height 24
select select "8"
select select "2025"
click at [252, 374] on div "19" at bounding box center [251, 378] width 18 height 18
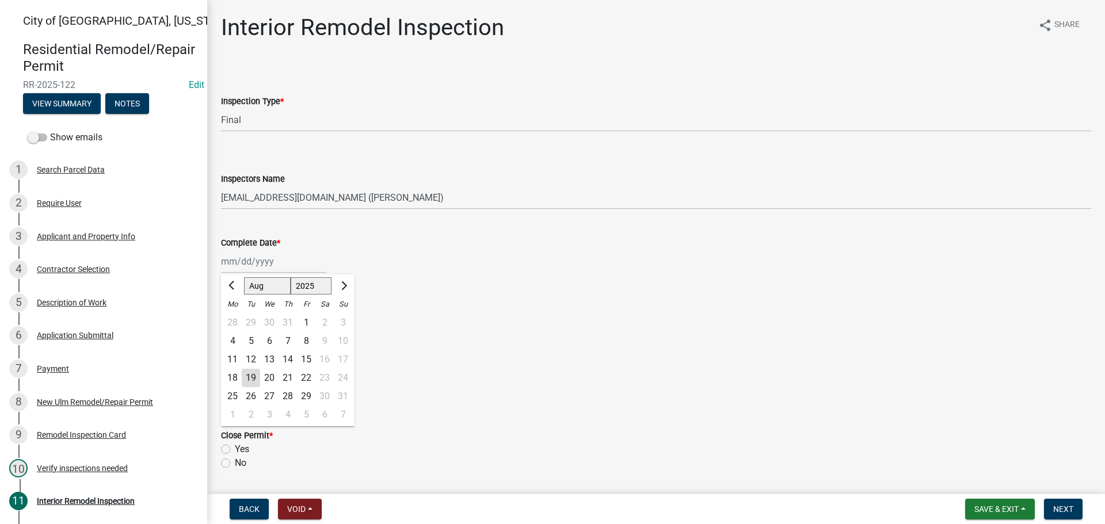
type input "[DATE]"
click at [235, 315] on label "Yes" at bounding box center [242, 318] width 14 height 14
click at [235, 315] on input "Yes" at bounding box center [238, 314] width 7 height 7
radio input "true"
click at [235, 397] on label "No" at bounding box center [241, 398] width 12 height 14
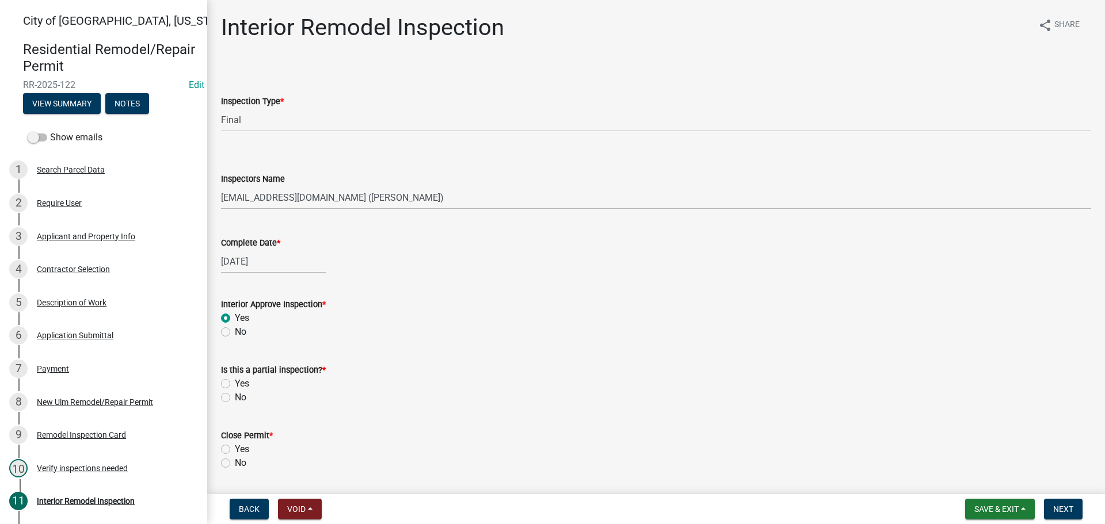
click at [235, 397] on input "No" at bounding box center [238, 394] width 7 height 7
radio input "true"
click at [235, 450] on label "Yes" at bounding box center [242, 450] width 14 height 14
click at [235, 450] on input "Yes" at bounding box center [238, 446] width 7 height 7
radio input "true"
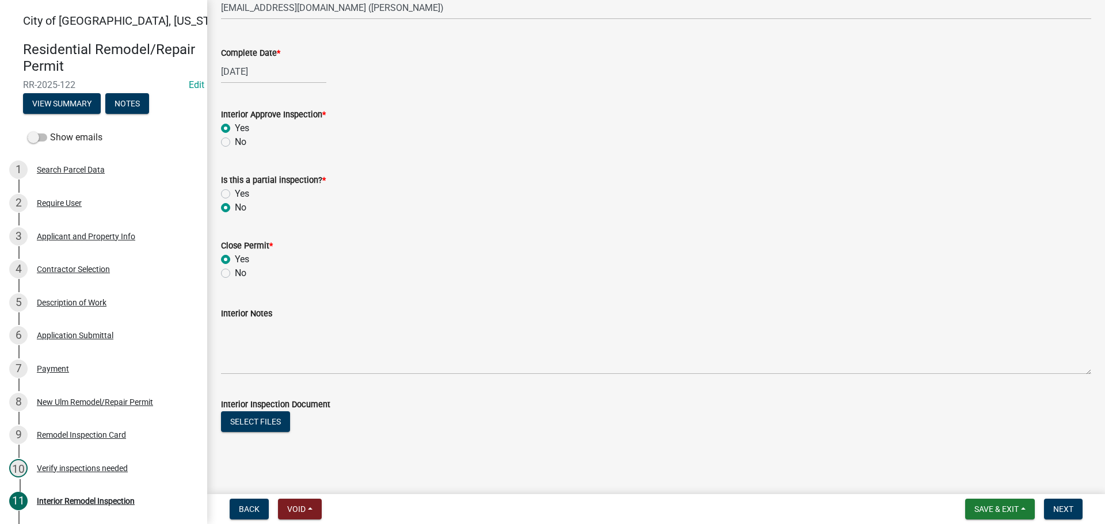
scroll to position [200, 0]
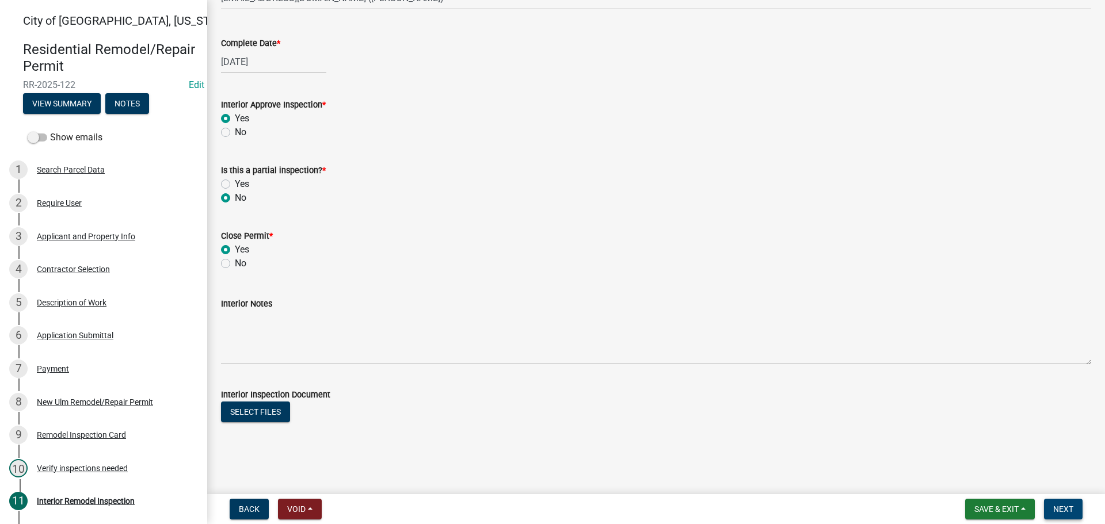
click at [1056, 509] on span "Next" at bounding box center [1064, 509] width 20 height 9
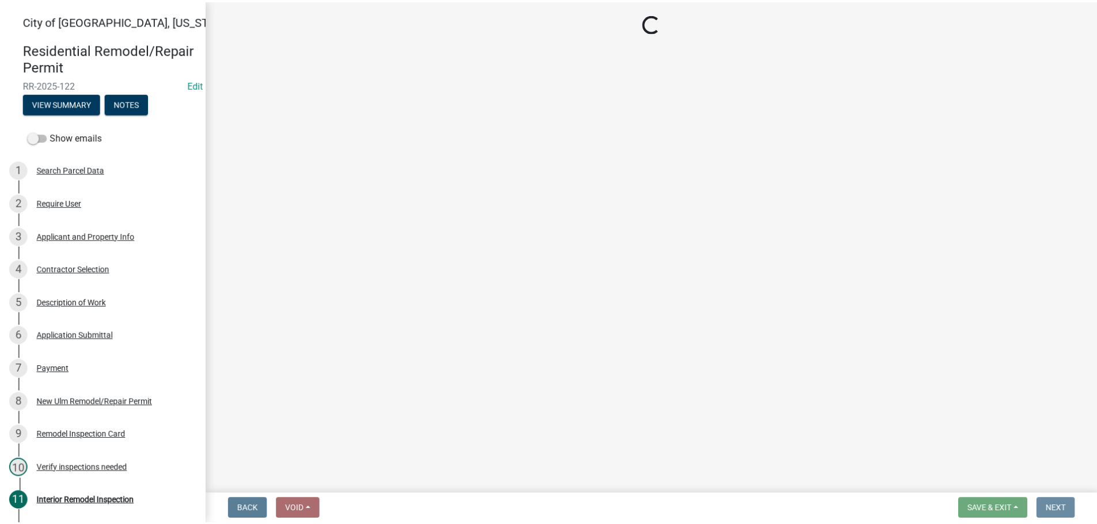
scroll to position [0, 0]
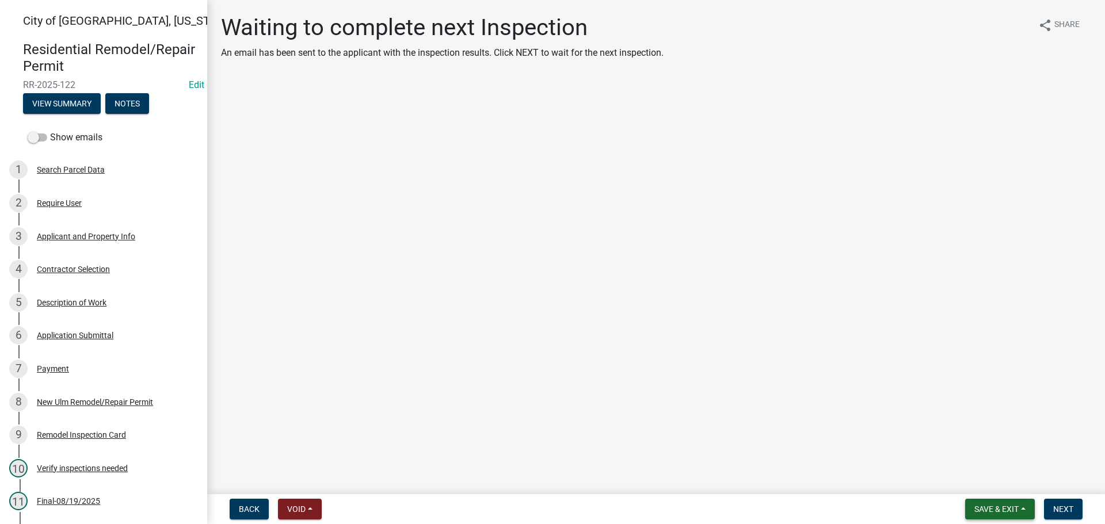
click at [994, 511] on span "Save & Exit" at bounding box center [997, 509] width 44 height 9
click at [979, 471] on button "Save & Exit" at bounding box center [989, 480] width 92 height 28
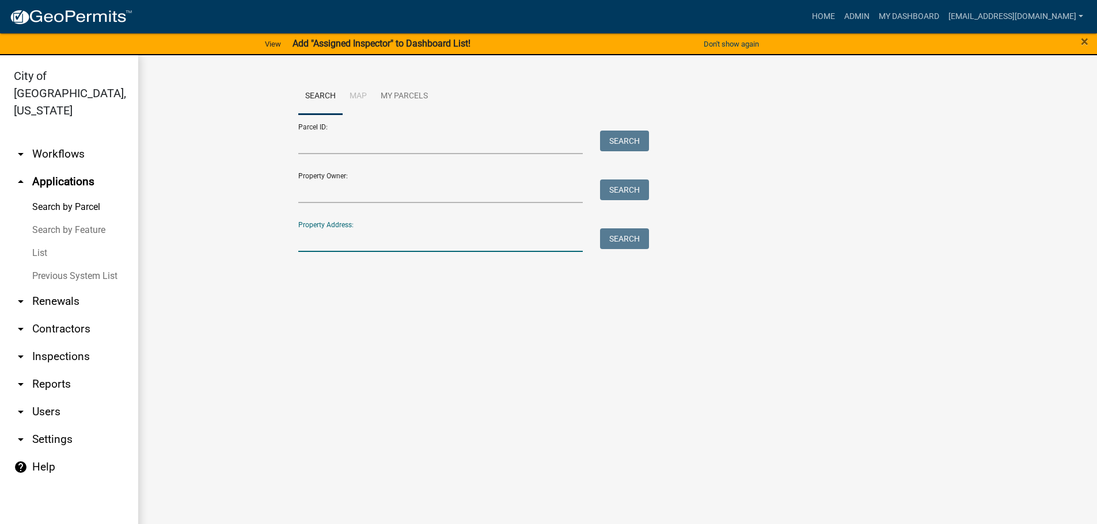
click at [353, 239] on input "Property Address:" at bounding box center [440, 241] width 285 height 24
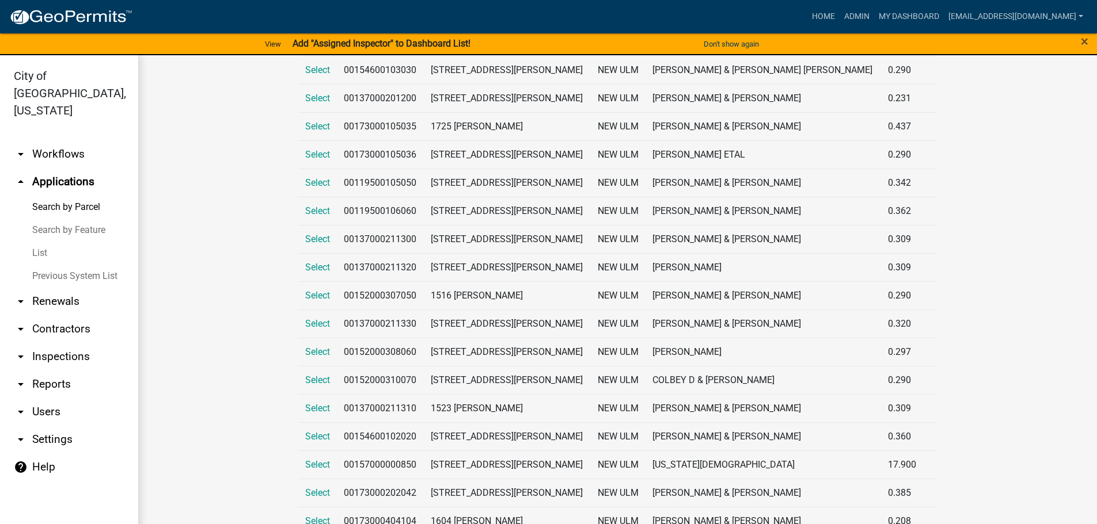
scroll to position [275, 0]
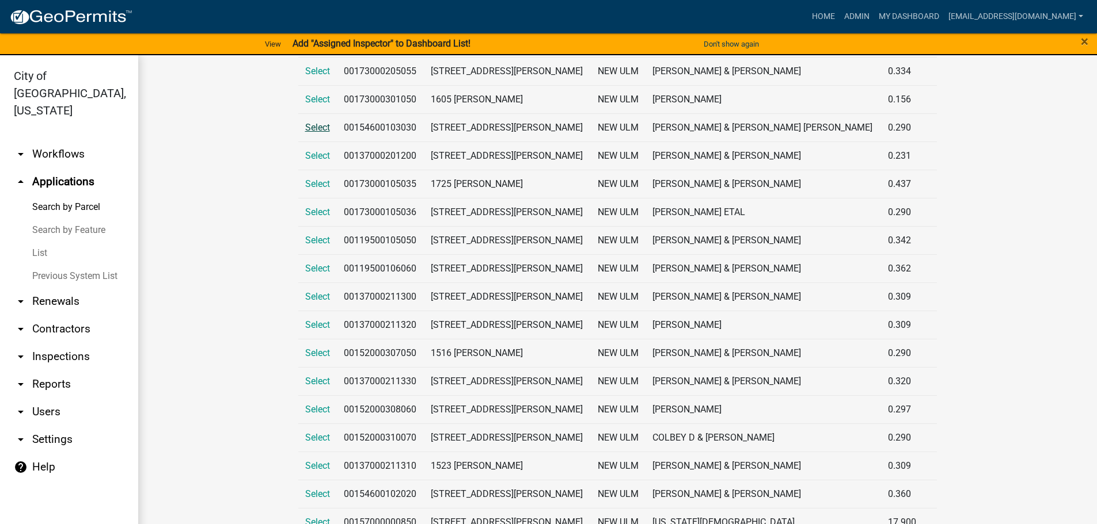
type input "[PERSON_NAME]"
click at [314, 126] on span "Select" at bounding box center [317, 127] width 25 height 11
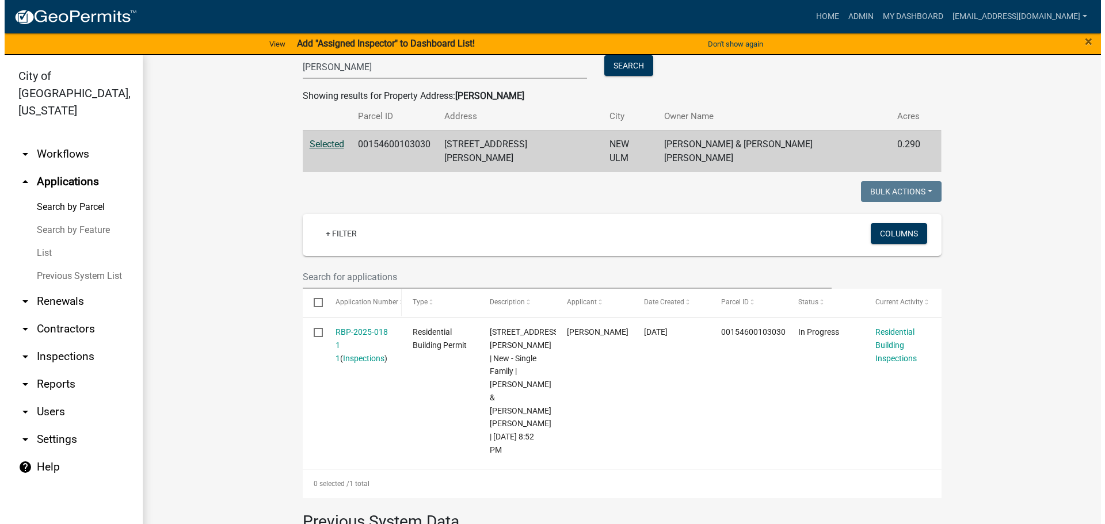
scroll to position [190, 0]
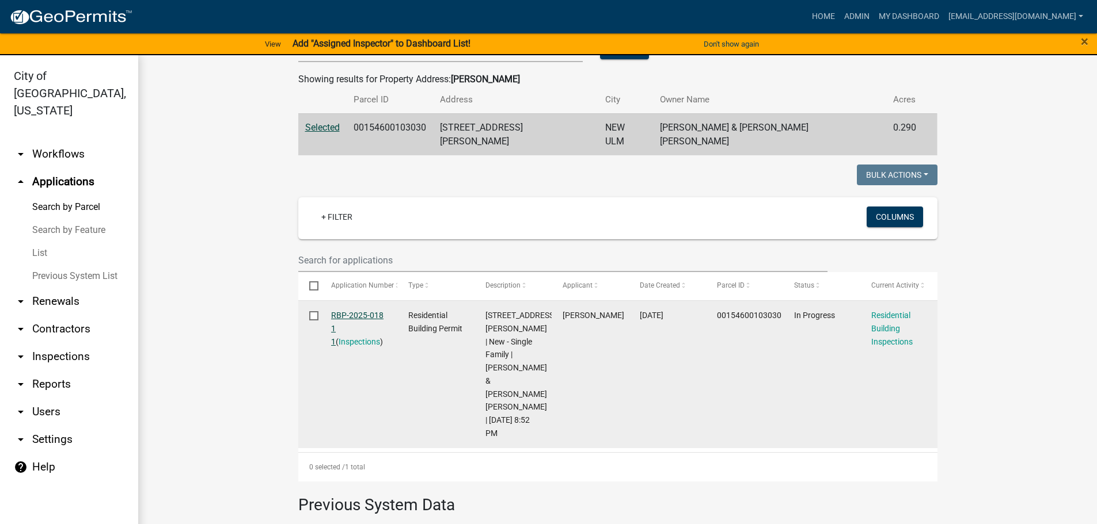
click at [349, 311] on link "RBP-2025-018 1 1" at bounding box center [357, 329] width 52 height 36
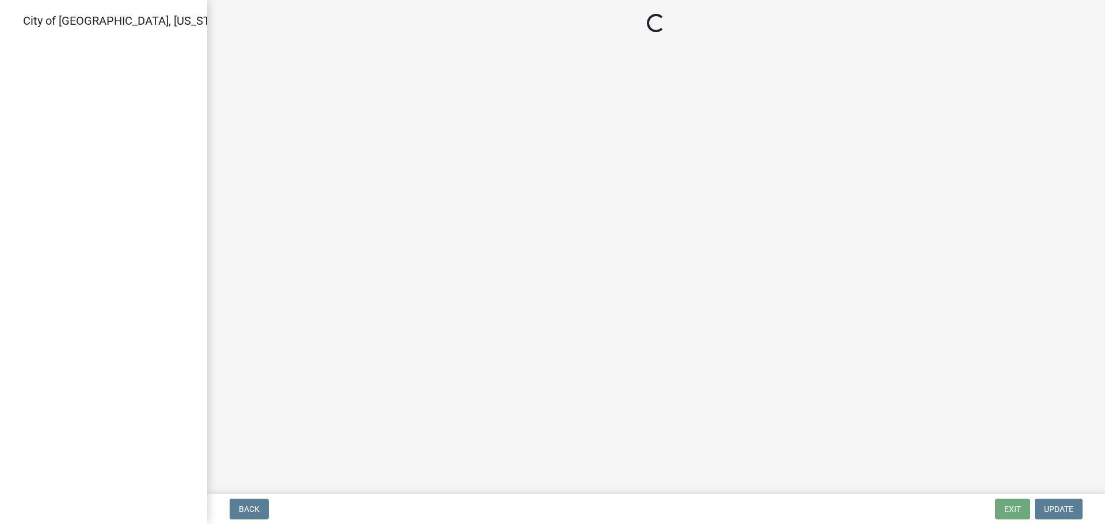
select select "805d55ac-e238-4e04-8f8e-acc067f36c3e"
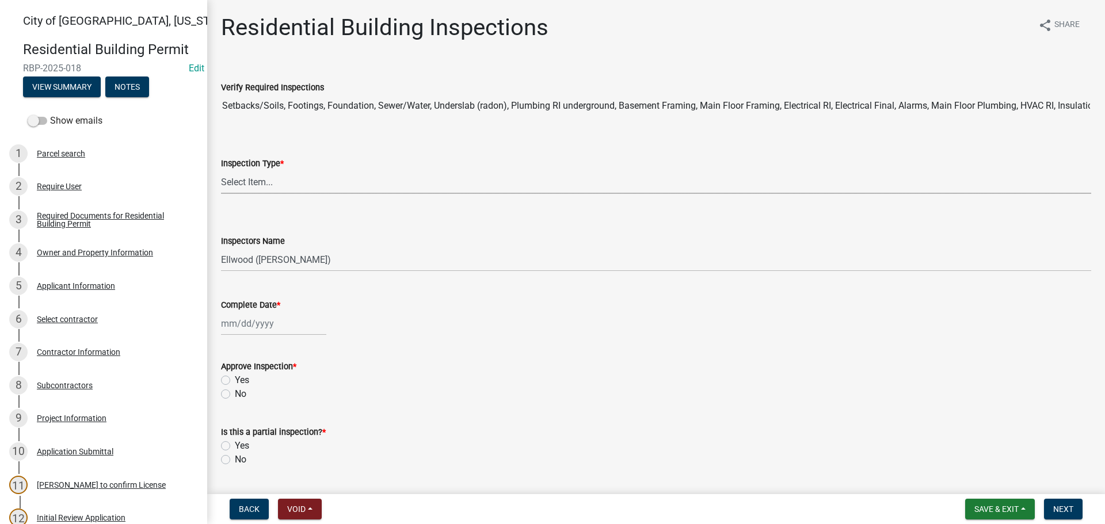
click at [264, 170] on select "Select Item... None All Inspections Required Energy Code Certificate Setback/So…" at bounding box center [656, 182] width 870 height 24
click at [221, 170] on select "Select Item... None All Inspections Required Energy Code Certificate Setback/So…" at bounding box center [656, 182] width 870 height 24
select select "c2d0b77b-fff6-44f4-82ed-a1ae6f46b7d4"
click at [258, 257] on select "Select Item... Ellwood ([PERSON_NAME]) [EMAIL_ADDRESS][DOMAIN_NAME] ([PERSON_NA…" at bounding box center [656, 260] width 870 height 24
select select "cd72df13-1819-4c17-818e-bd68a66556fb"
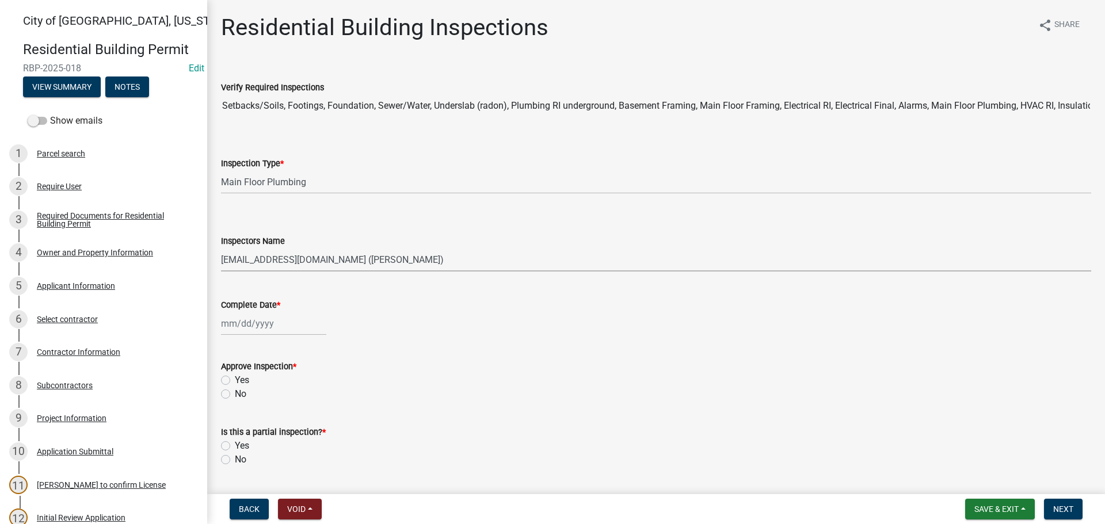
click at [221, 248] on select "Select Item... Ellwood ([PERSON_NAME]) [EMAIL_ADDRESS][DOMAIN_NAME] ([PERSON_NA…" at bounding box center [656, 260] width 870 height 24
select select "8"
select select "2025"
click at [244, 322] on div "[PERSON_NAME] Feb Mar Apr [PERSON_NAME][DATE] Oct Nov [DATE] 1526 1527 1528 152…" at bounding box center [273, 324] width 105 height 24
click at [248, 443] on div "19" at bounding box center [251, 440] width 18 height 18
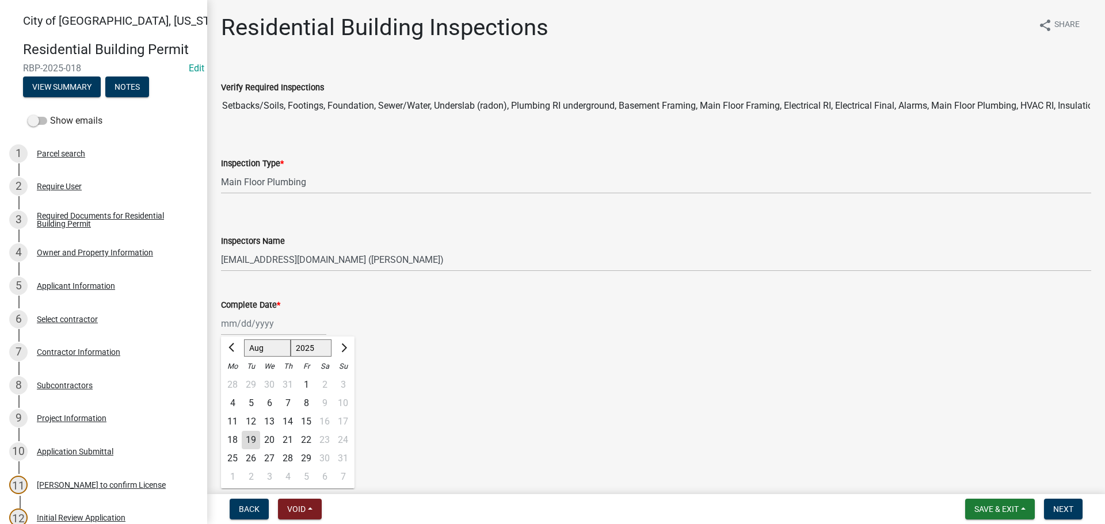
type input "[DATE]"
click at [235, 379] on label "Yes" at bounding box center [242, 381] width 14 height 14
click at [235, 379] on input "Yes" at bounding box center [238, 377] width 7 height 7
radio input "true"
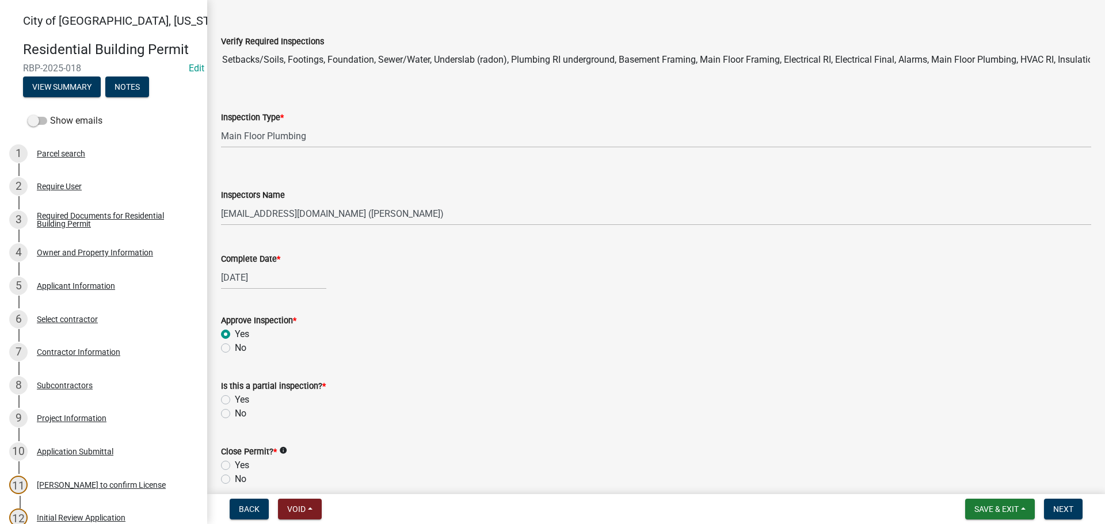
scroll to position [115, 0]
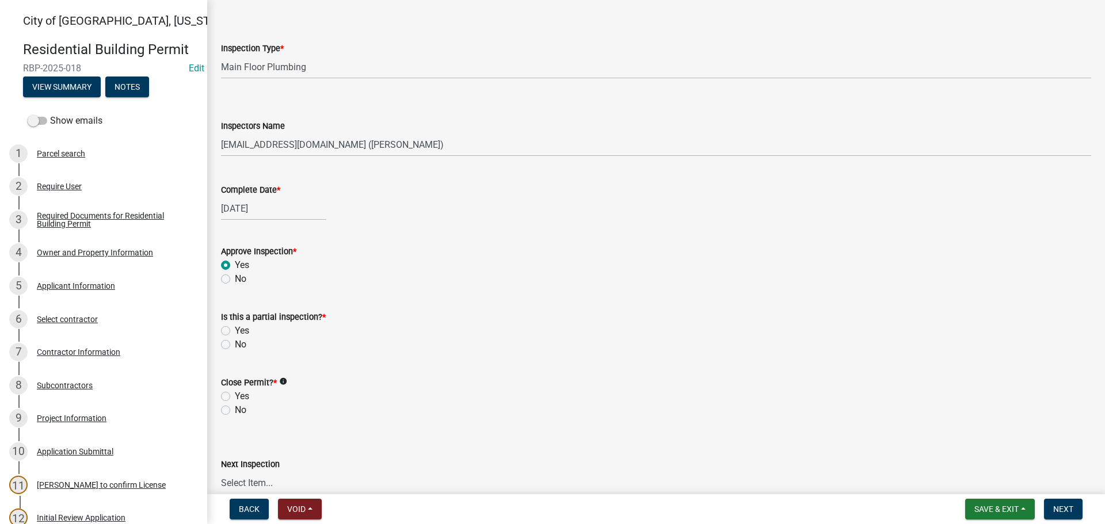
click at [235, 344] on label "No" at bounding box center [241, 345] width 12 height 14
click at [235, 344] on input "No" at bounding box center [238, 341] width 7 height 7
radio input "true"
click at [219, 413] on div "Close Permit? * info Yes No" at bounding box center [656, 389] width 888 height 55
click at [235, 412] on label "No" at bounding box center [241, 411] width 12 height 14
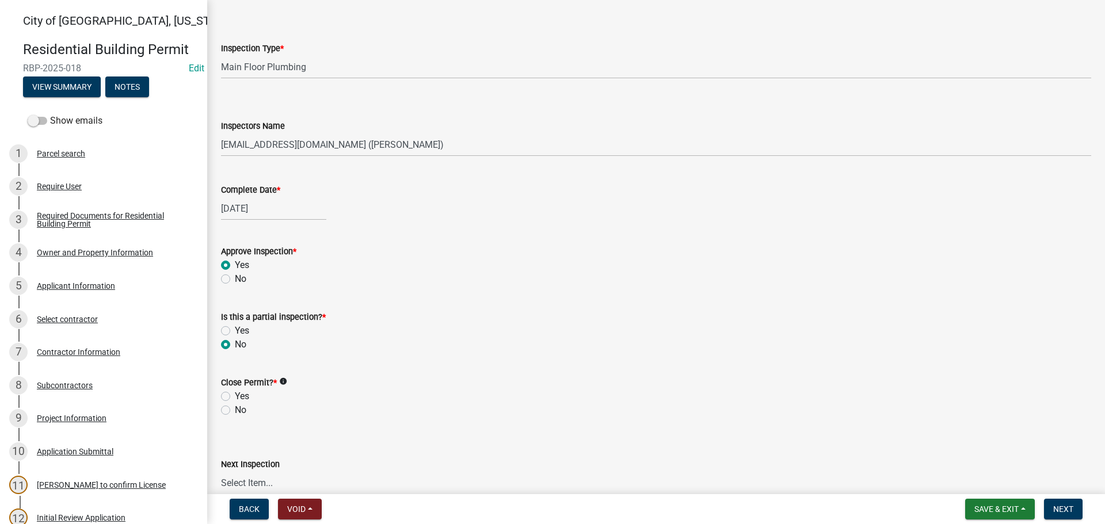
click at [235, 411] on input "No" at bounding box center [238, 407] width 7 height 7
radio input "true"
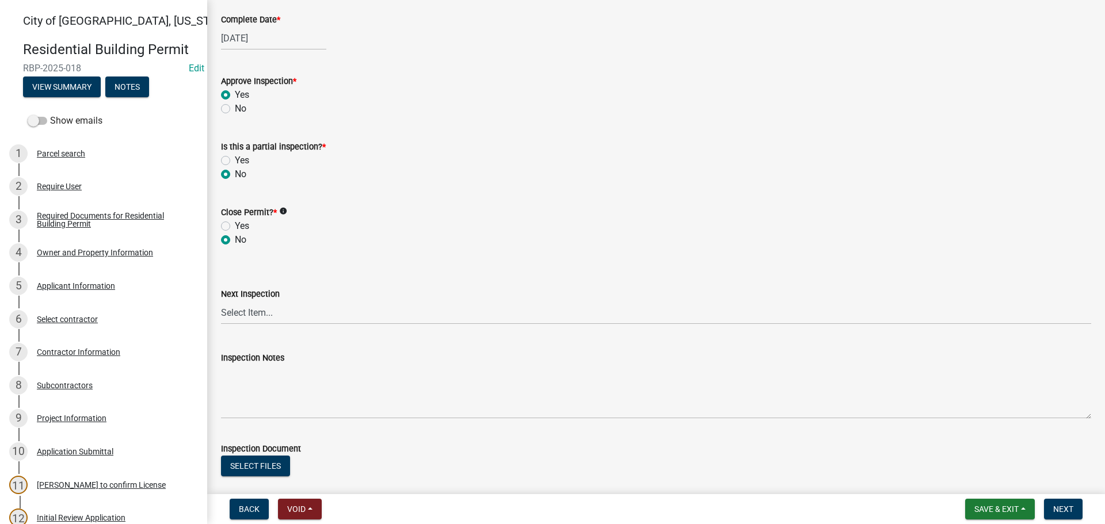
scroll to position [288, 0]
click at [1073, 511] on span "Next" at bounding box center [1064, 509] width 20 height 9
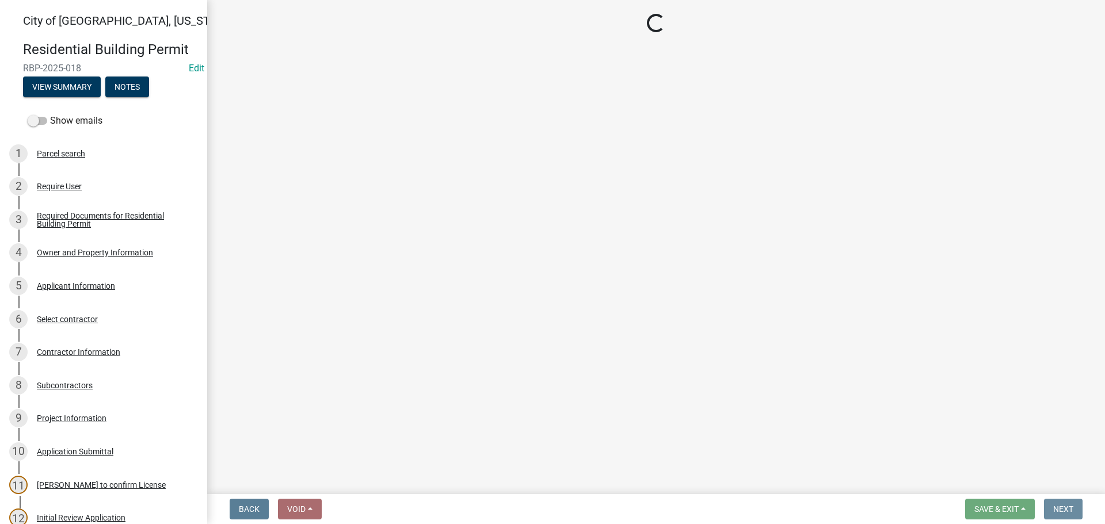
scroll to position [0, 0]
select select "805d55ac-e238-4e04-8f8e-acc067f36c3e"
